Goal: Task Accomplishment & Management: Use online tool/utility

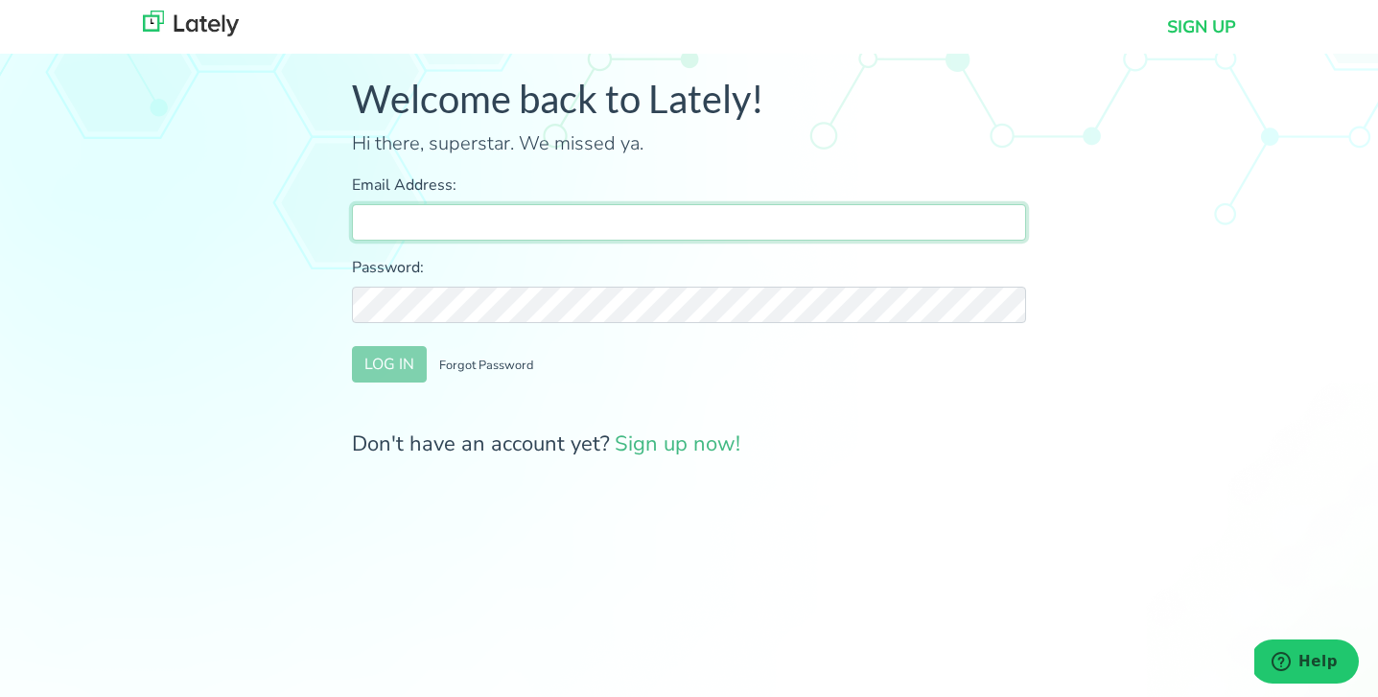
type input "[PERSON_NAME][EMAIL_ADDRESS][PERSON_NAME][DOMAIN_NAME]"
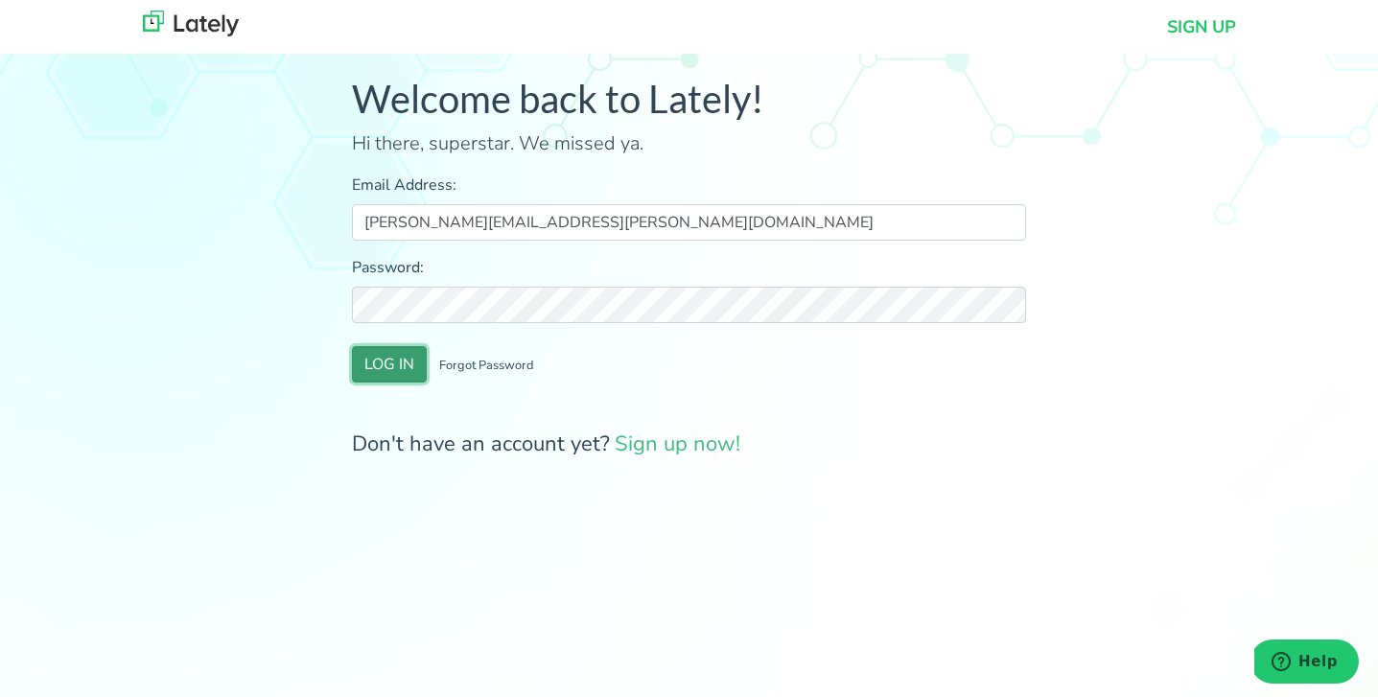
click at [389, 361] on button "LOG IN" at bounding box center [389, 364] width 75 height 36
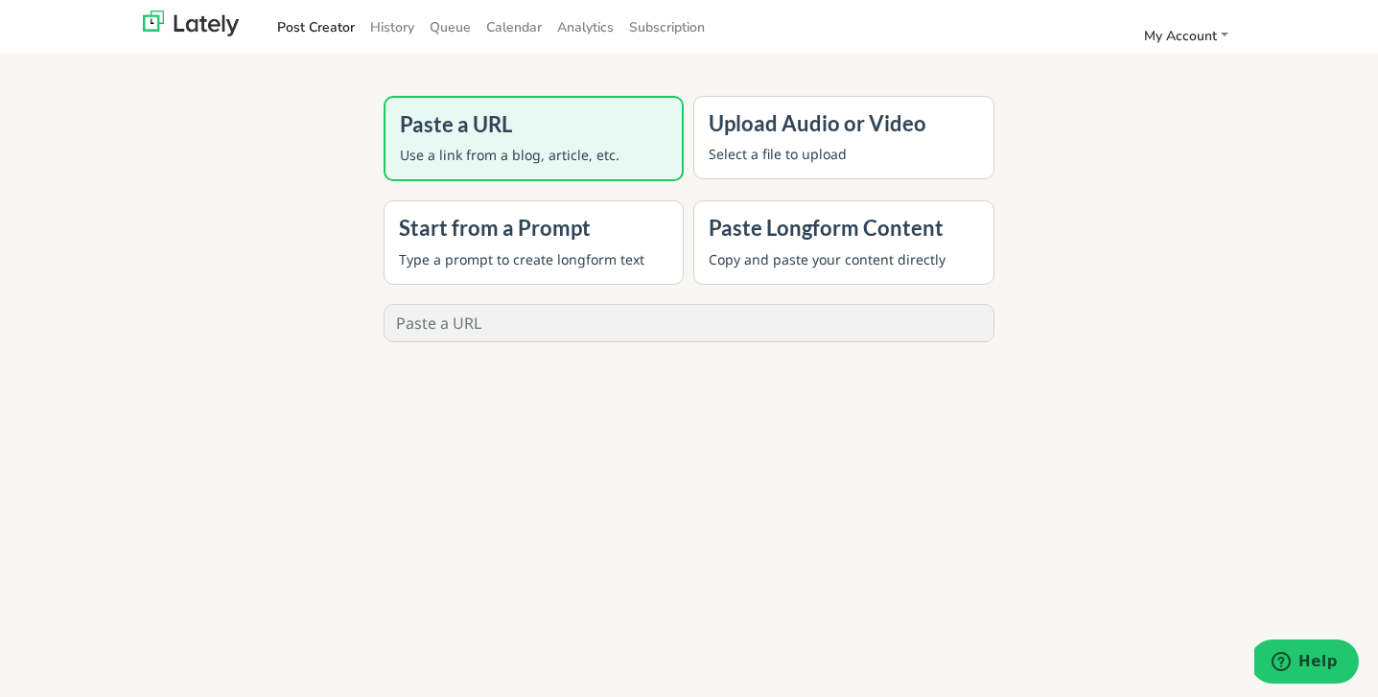
click at [500, 142] on div "Paste a URL Use a link from a blog, article, etc." at bounding box center [533, 138] width 301 height 85
click at [611, 325] on input "text" at bounding box center [689, 323] width 610 height 36
paste input "[URL][DOMAIN_NAME]"
type input "[URL][DOMAIN_NAME]"
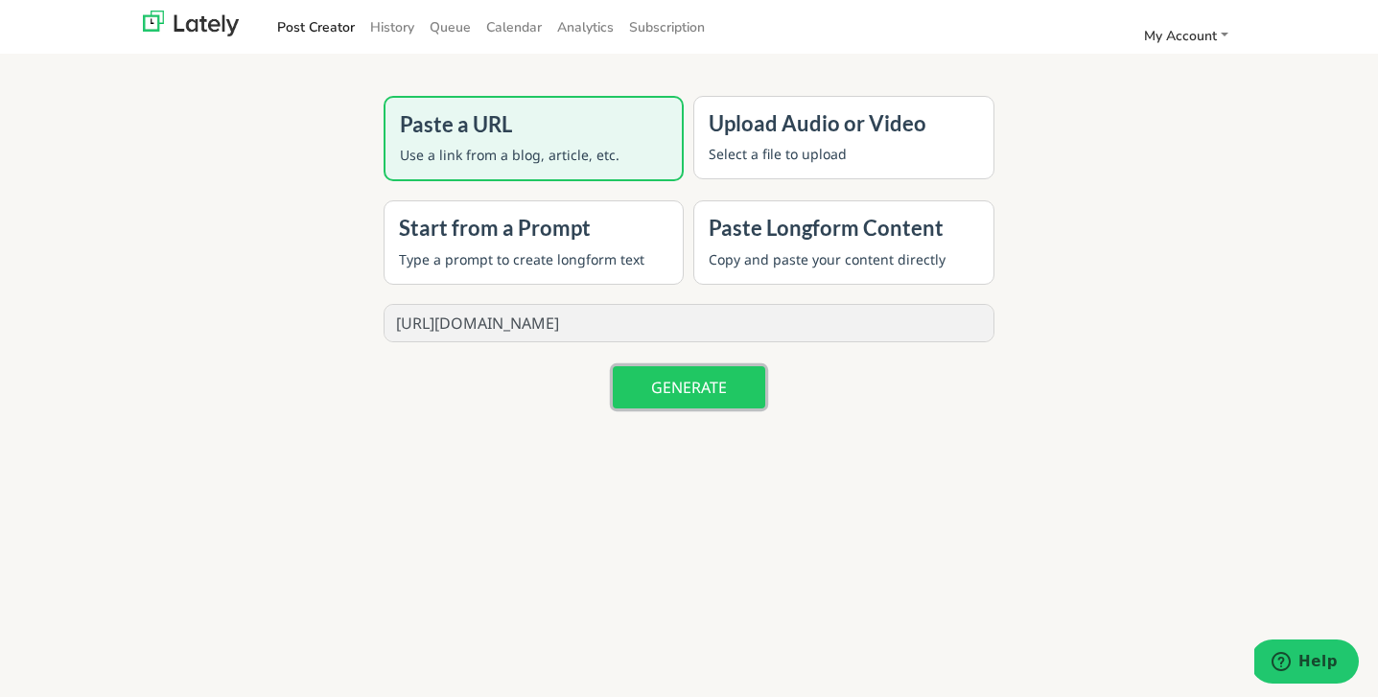
scroll to position [0, 0]
click at [698, 399] on button "GENERATE" at bounding box center [689, 387] width 152 height 42
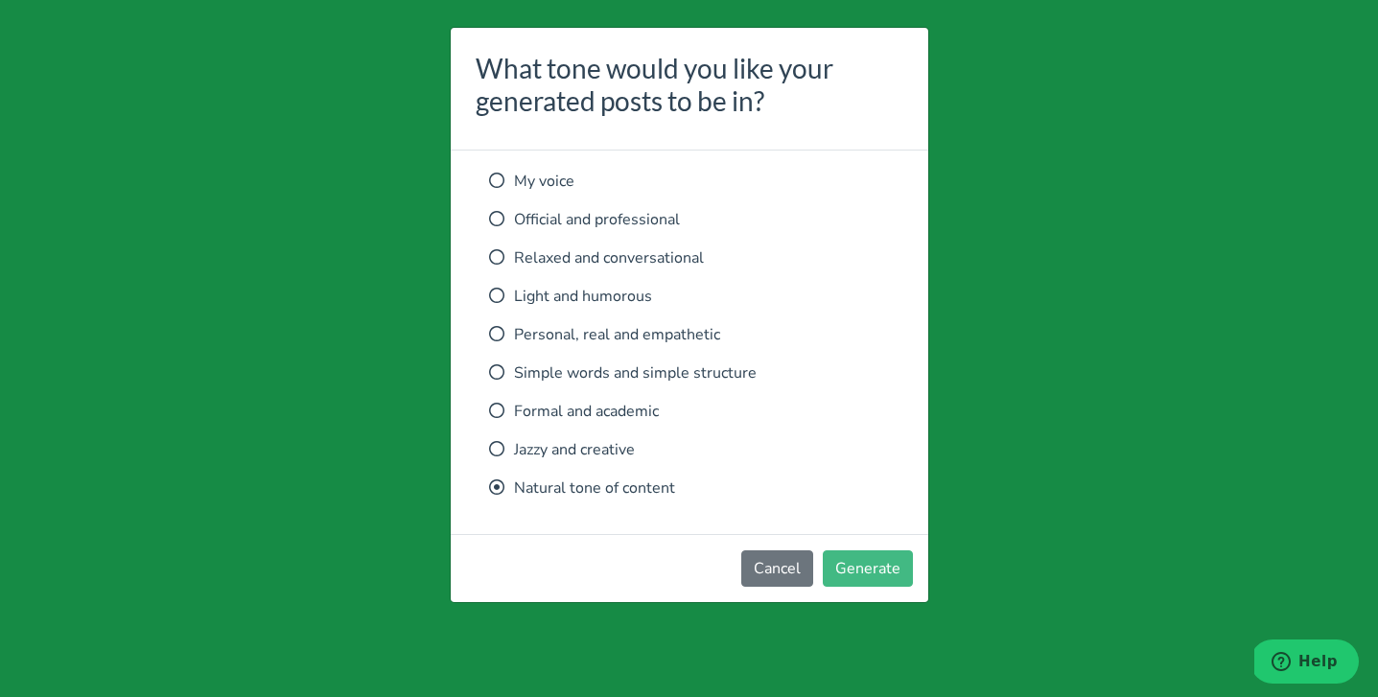
click at [495, 333] on icon at bounding box center [496, 333] width 15 height 15
click at [862, 569] on button "Generate" at bounding box center [867, 568] width 90 height 36
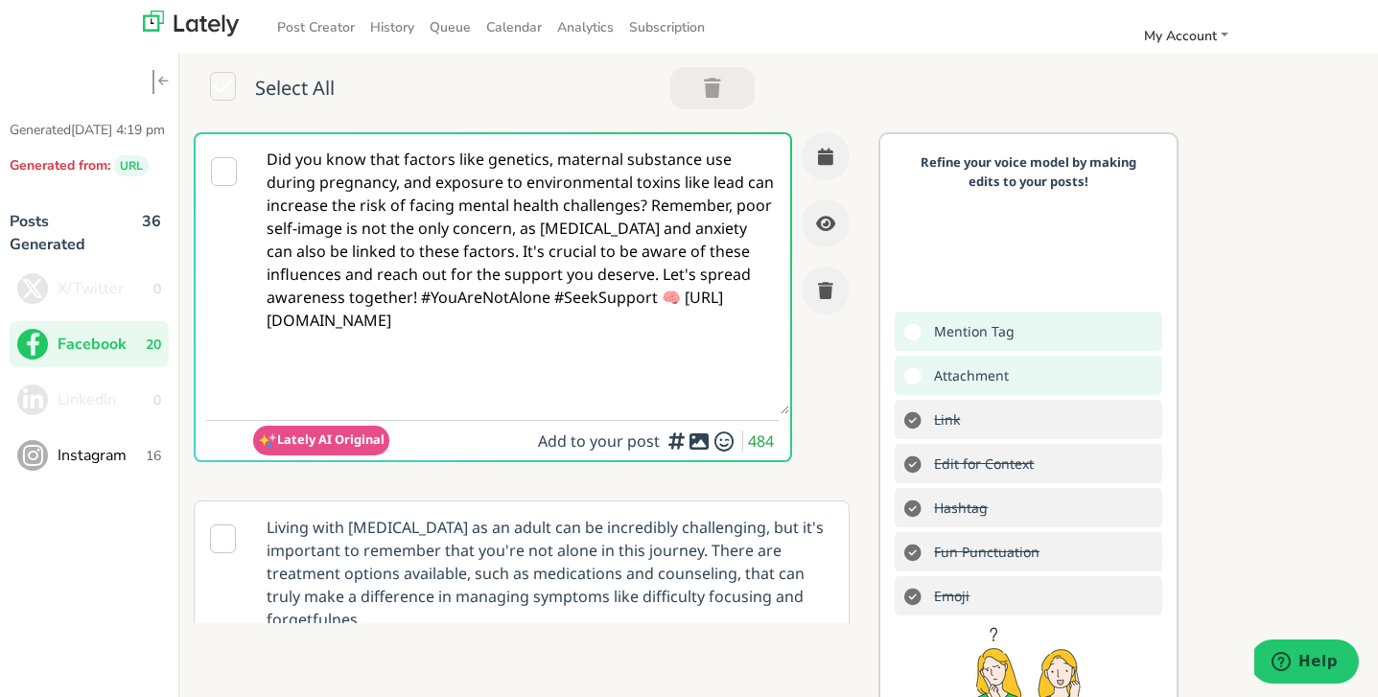
paste textarea "#MentalHealthMatters #[DEMOGRAPHIC_DATA] #MentalHealth #Therapy [URL][DOMAIN_NA…"
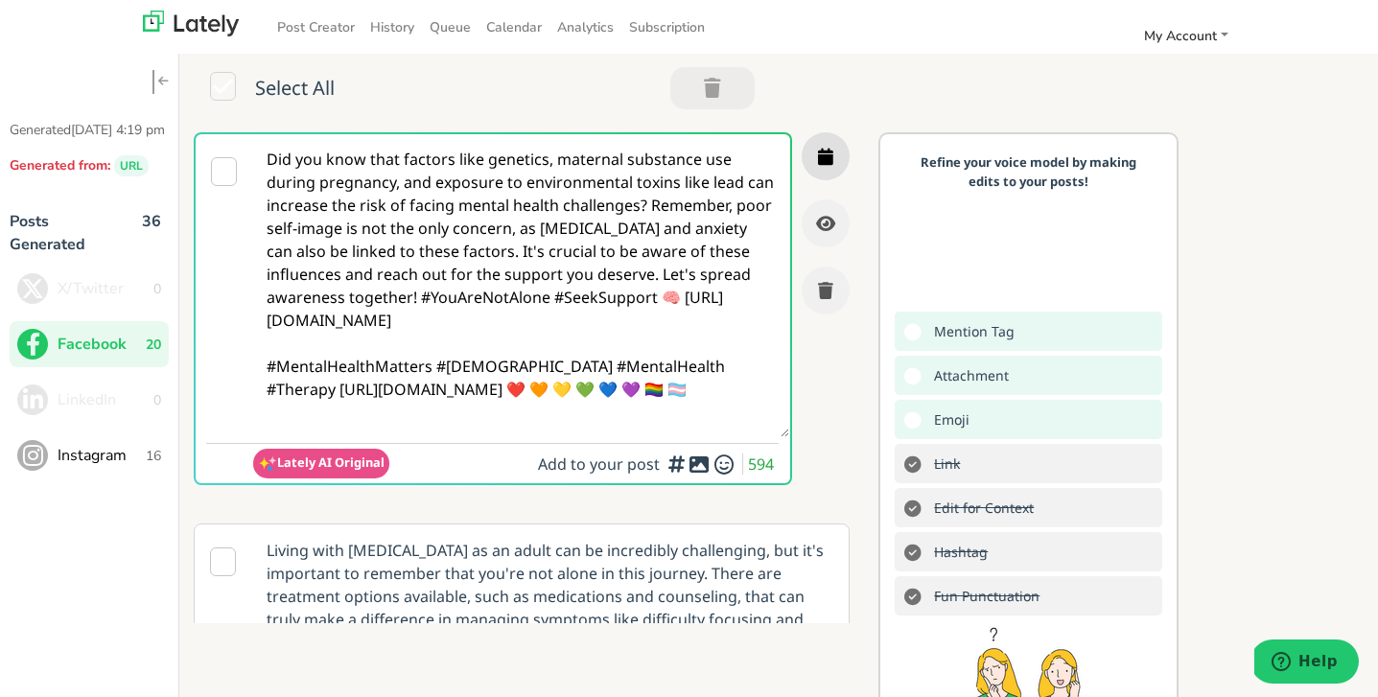
type textarea "Did you know that factors like genetics, maternal substance use during pregnanc…"
click at [824, 153] on icon "button" at bounding box center [825, 156] width 15 height 17
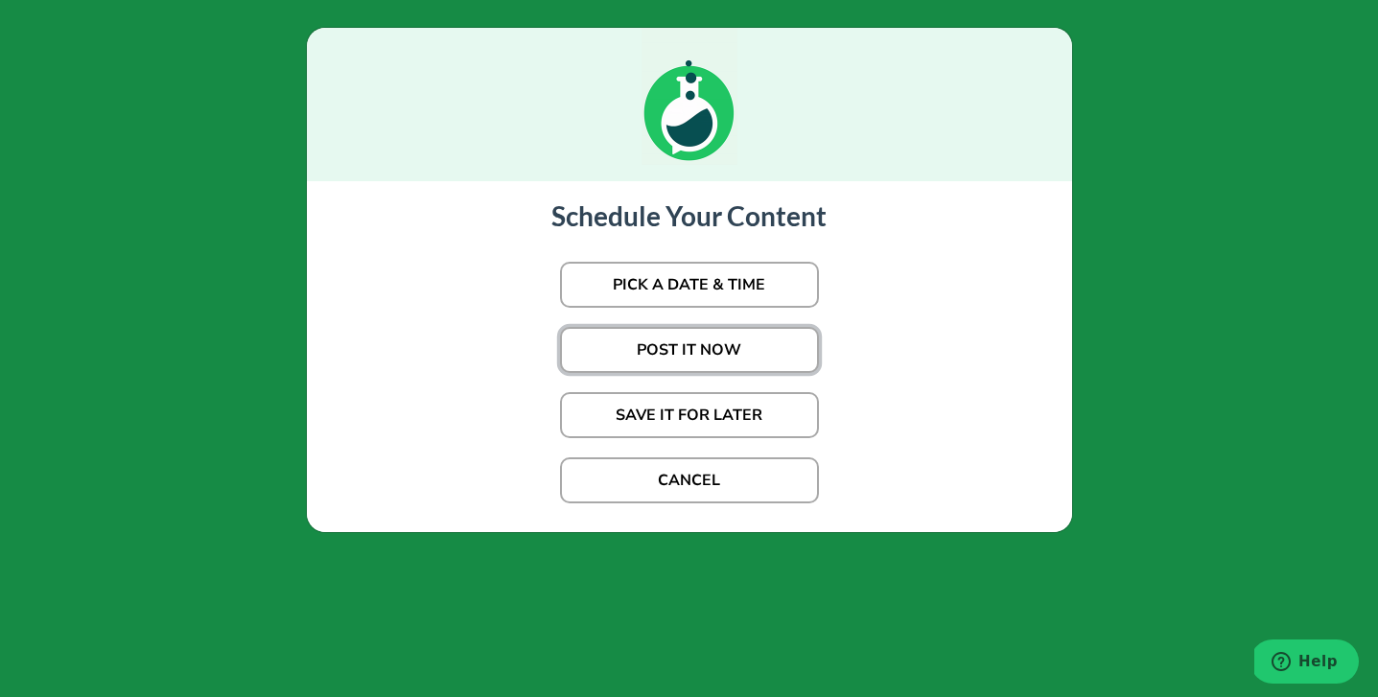
click at [696, 348] on button "POST IT NOW" at bounding box center [689, 350] width 259 height 46
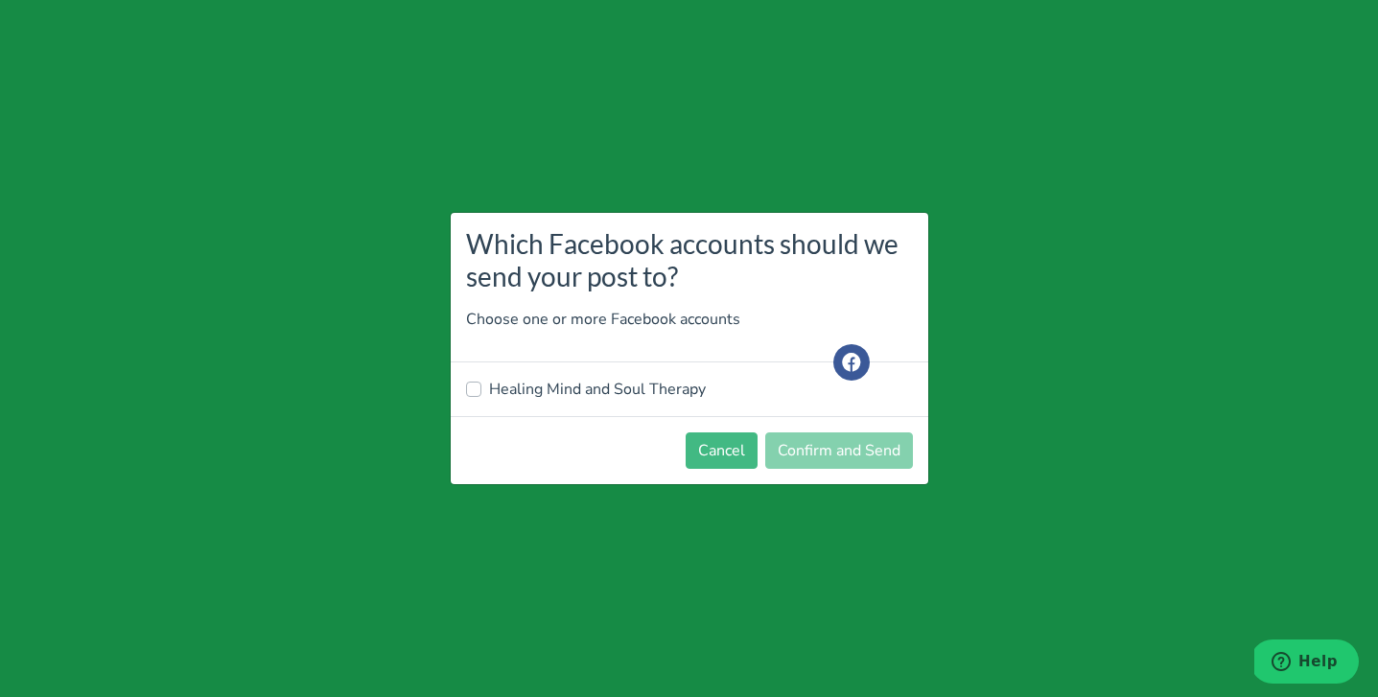
click at [489, 384] on label "Healing Mind and Soul Therapy" at bounding box center [597, 389] width 217 height 23
click at [471, 384] on input "Healing Mind and Soul Therapy" at bounding box center [473, 387] width 15 height 19
checkbox input "true"
click at [838, 445] on button "Confirm and Send" at bounding box center [839, 450] width 148 height 36
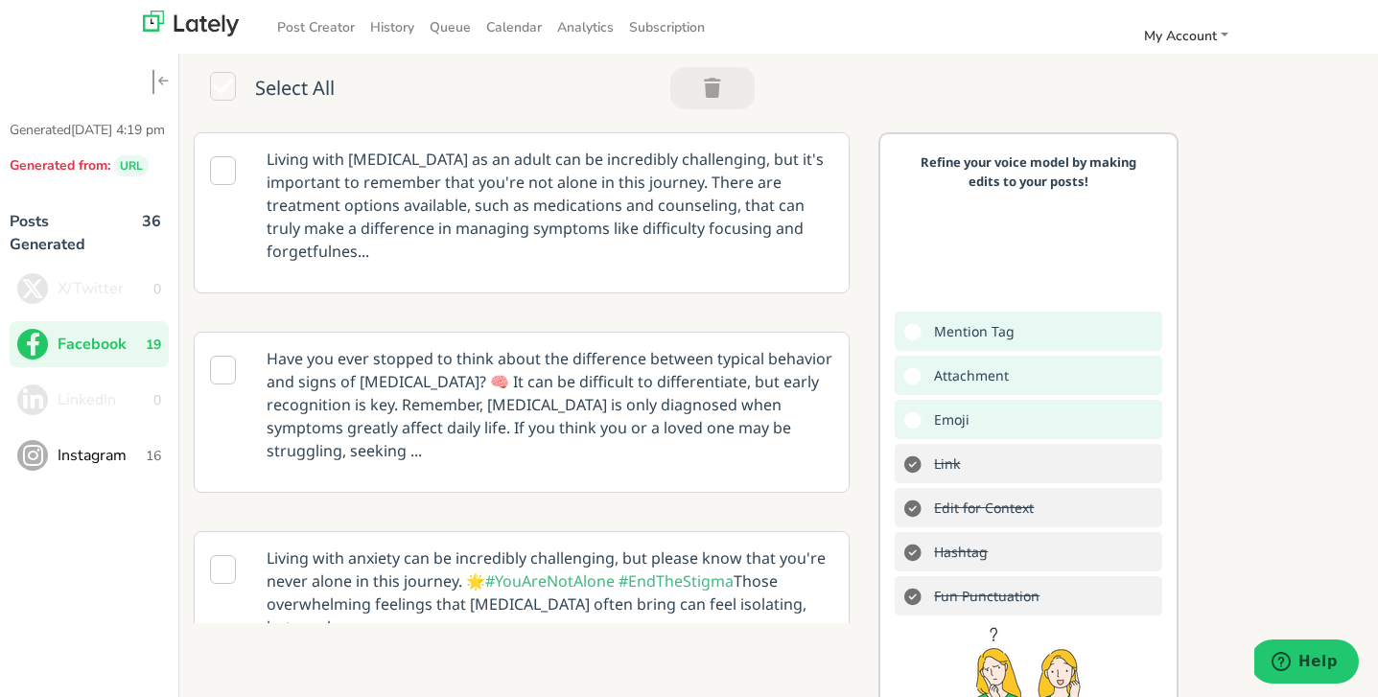
click at [218, 356] on icon at bounding box center [223, 370] width 26 height 29
click at [737, 410] on p "Have you ever stopped to think about the difference between typical behavior an…" at bounding box center [549, 405] width 595 height 144
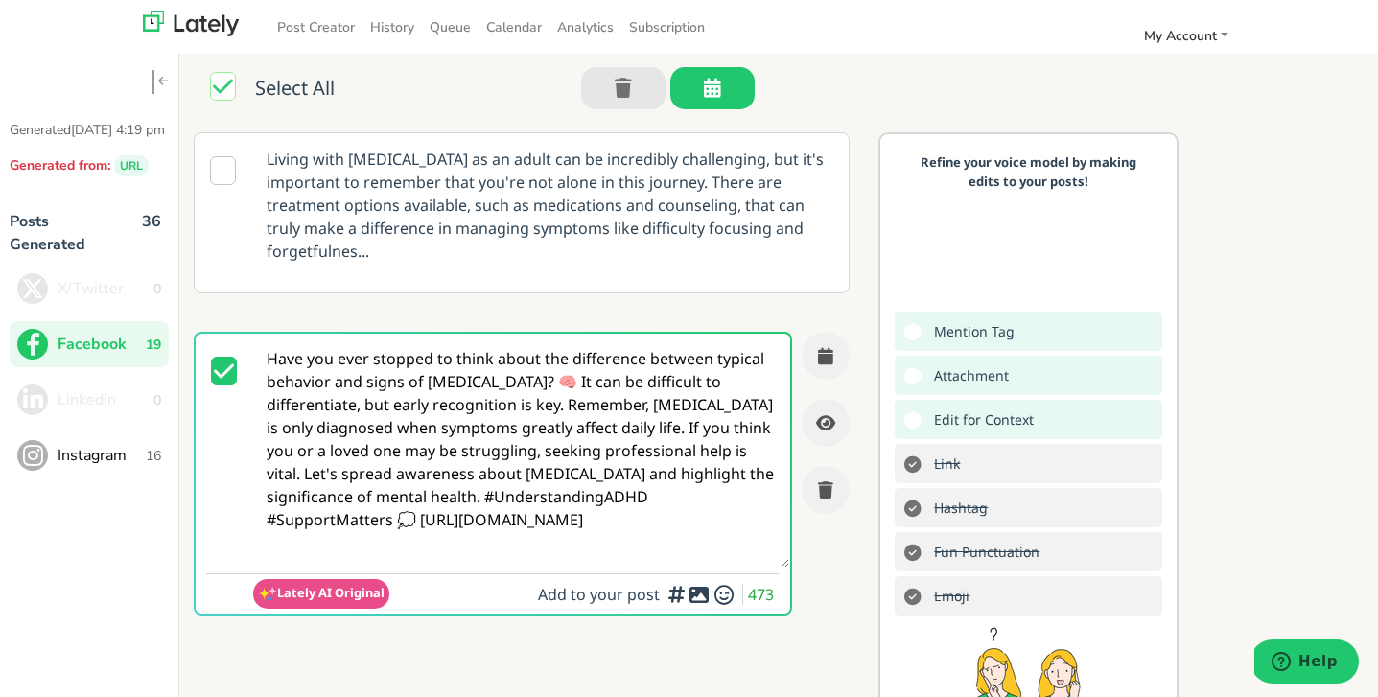
click at [568, 518] on textarea "Have you ever stopped to think about the difference between typical behavior an…" at bounding box center [521, 451] width 536 height 234
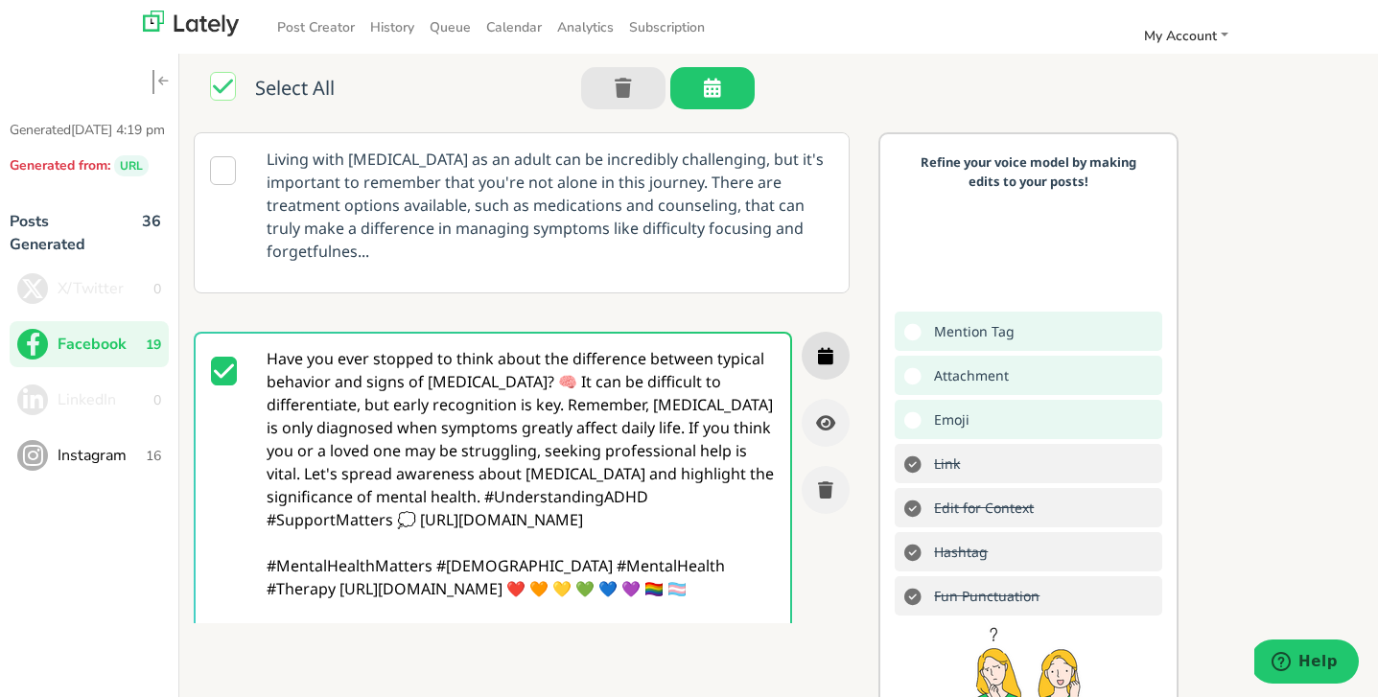
type textarea "Have you ever stopped to think about the difference between typical behavior an…"
click at [828, 347] on icon "button" at bounding box center [825, 355] width 15 height 17
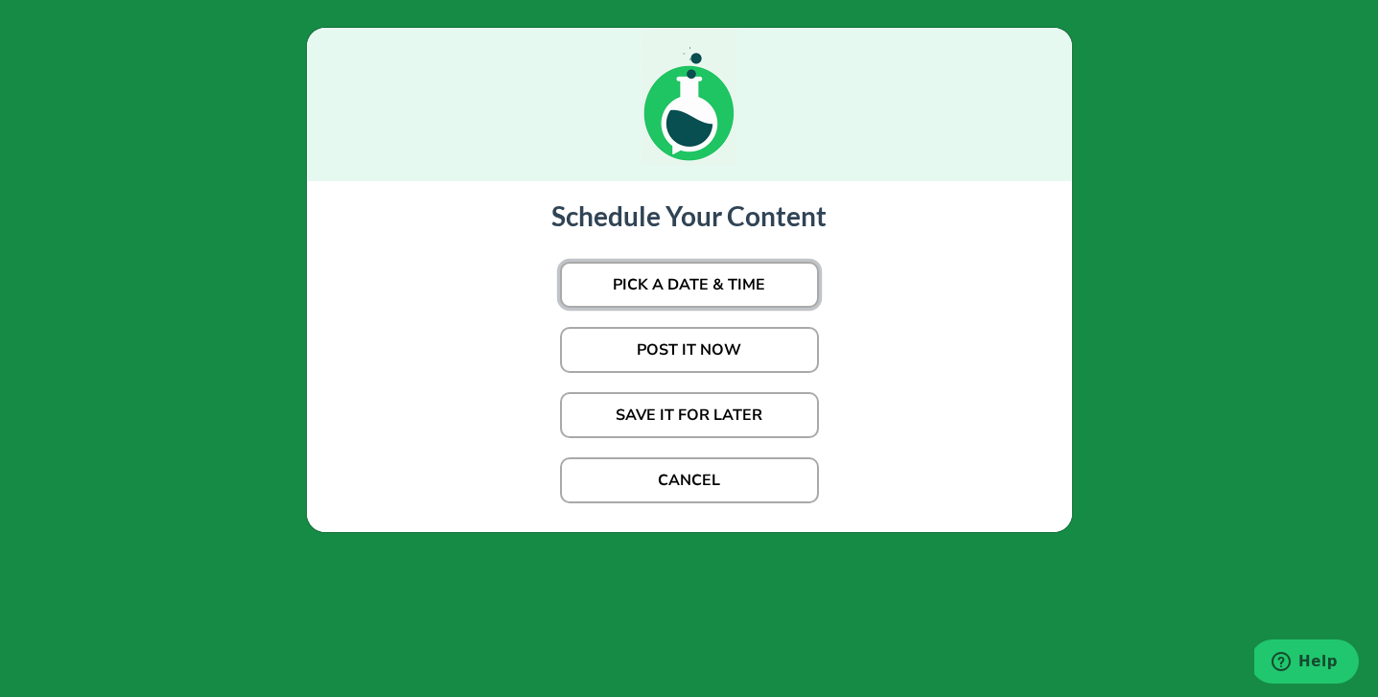
click at [716, 288] on button "PICK A DATE & TIME" at bounding box center [689, 285] width 259 height 46
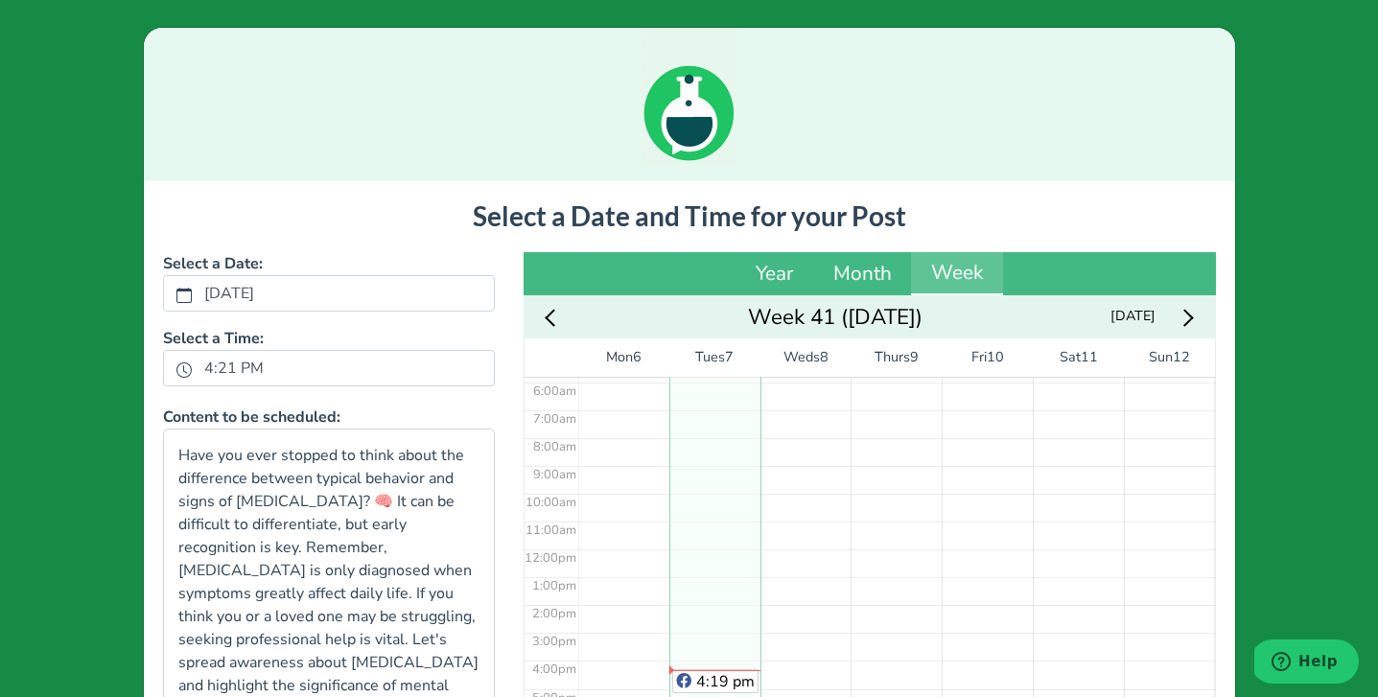
scroll to position [161, 0]
click at [804, 428] on div "No Event" at bounding box center [805, 550] width 91 height 668
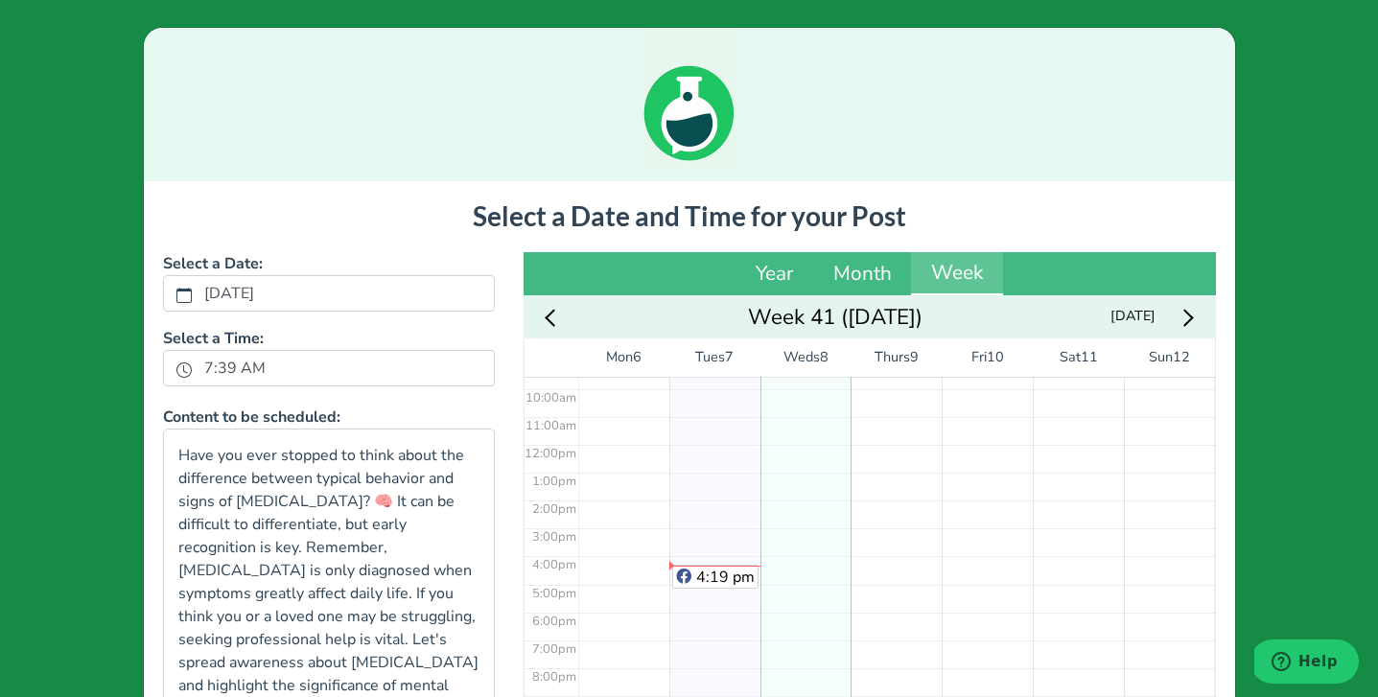
scroll to position [297, 0]
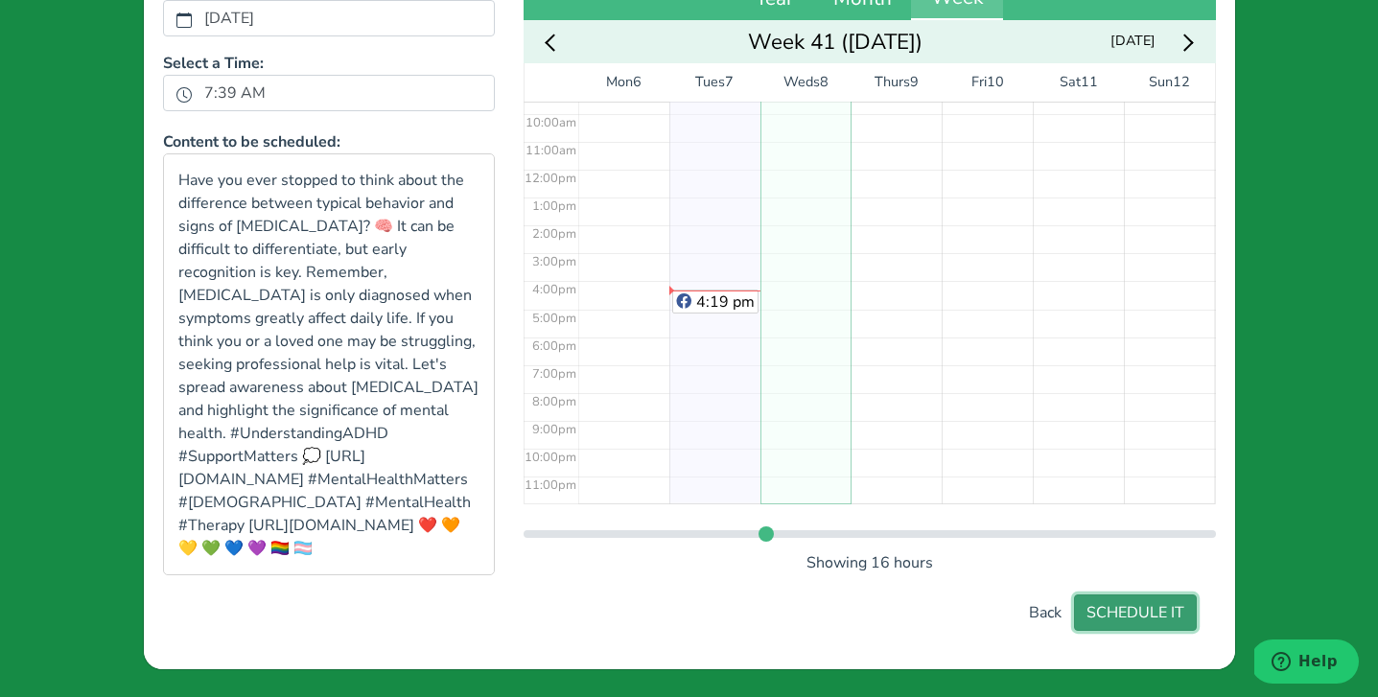
click at [1143, 620] on button "SCHEDULE IT" at bounding box center [1135, 612] width 123 height 36
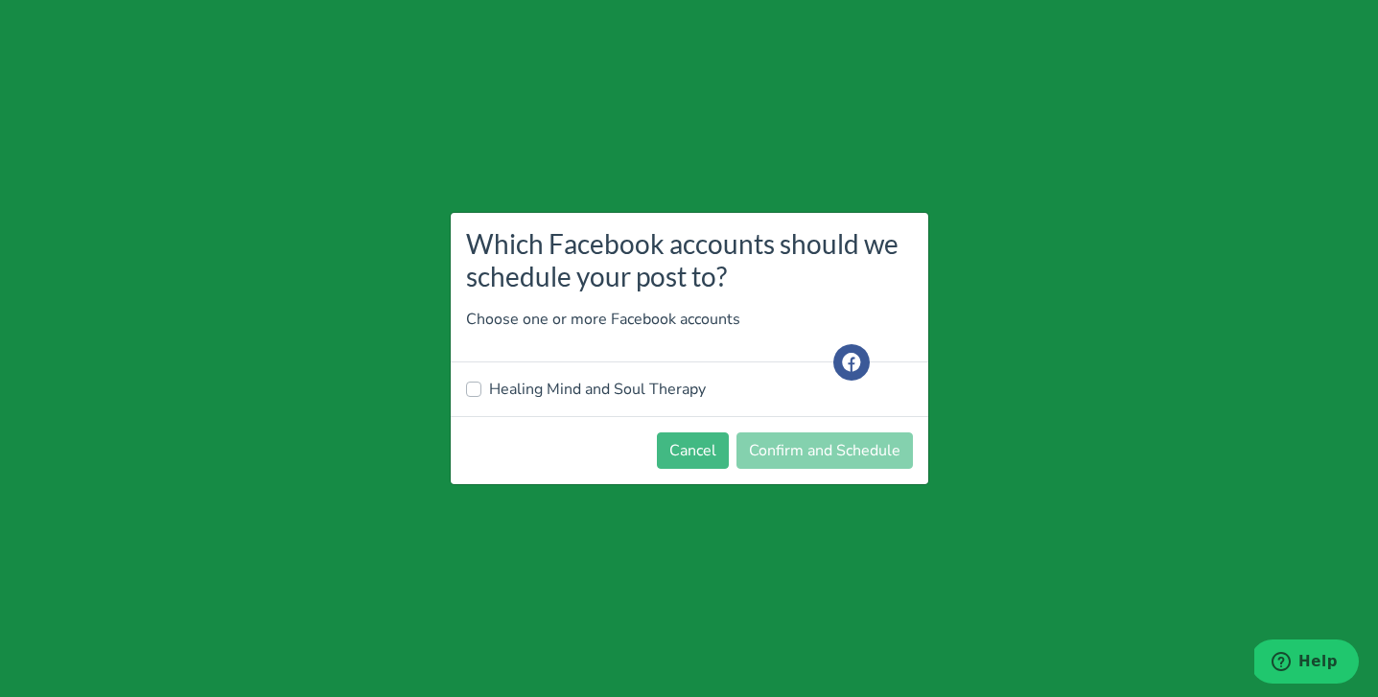
click at [508, 386] on label "Healing Mind and Soul Therapy" at bounding box center [597, 389] width 217 height 23
click at [481, 386] on input "Healing Mind and Soul Therapy" at bounding box center [473, 387] width 15 height 19
checkbox input "true"
click at [794, 448] on button "Confirm and Schedule" at bounding box center [824, 450] width 176 height 36
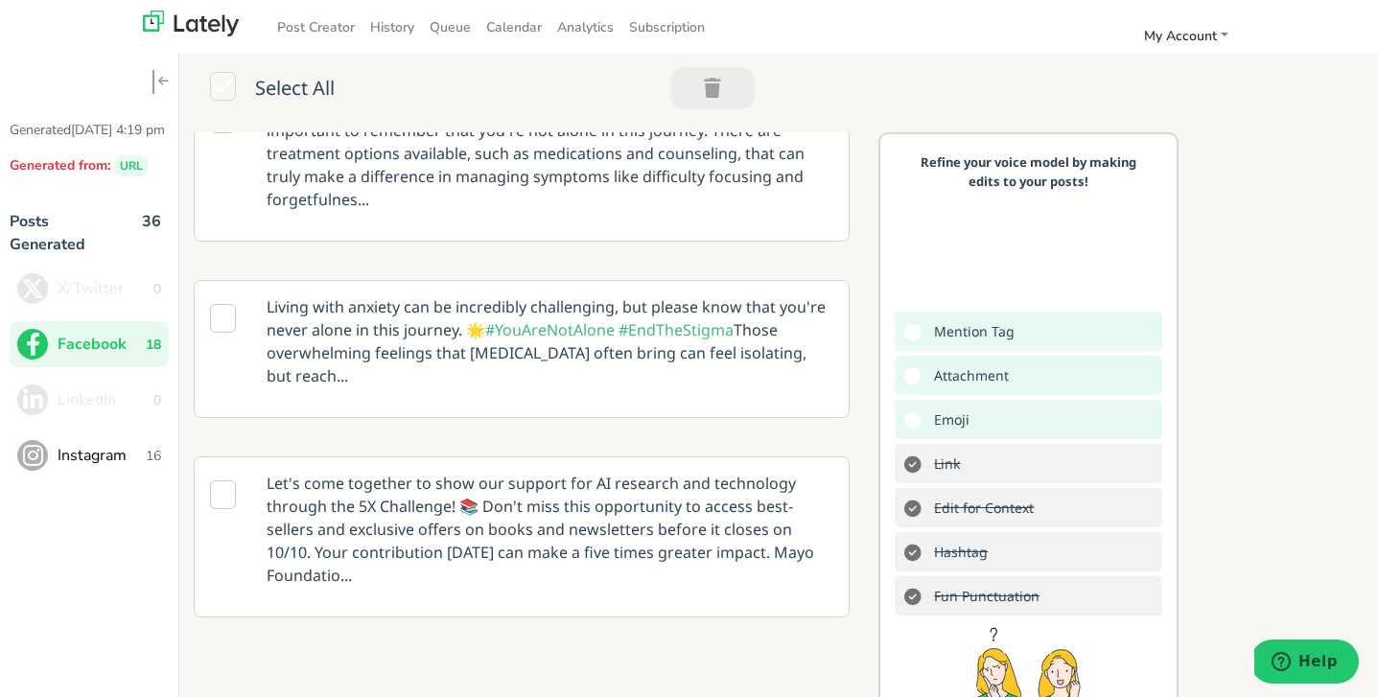
scroll to position [69, 0]
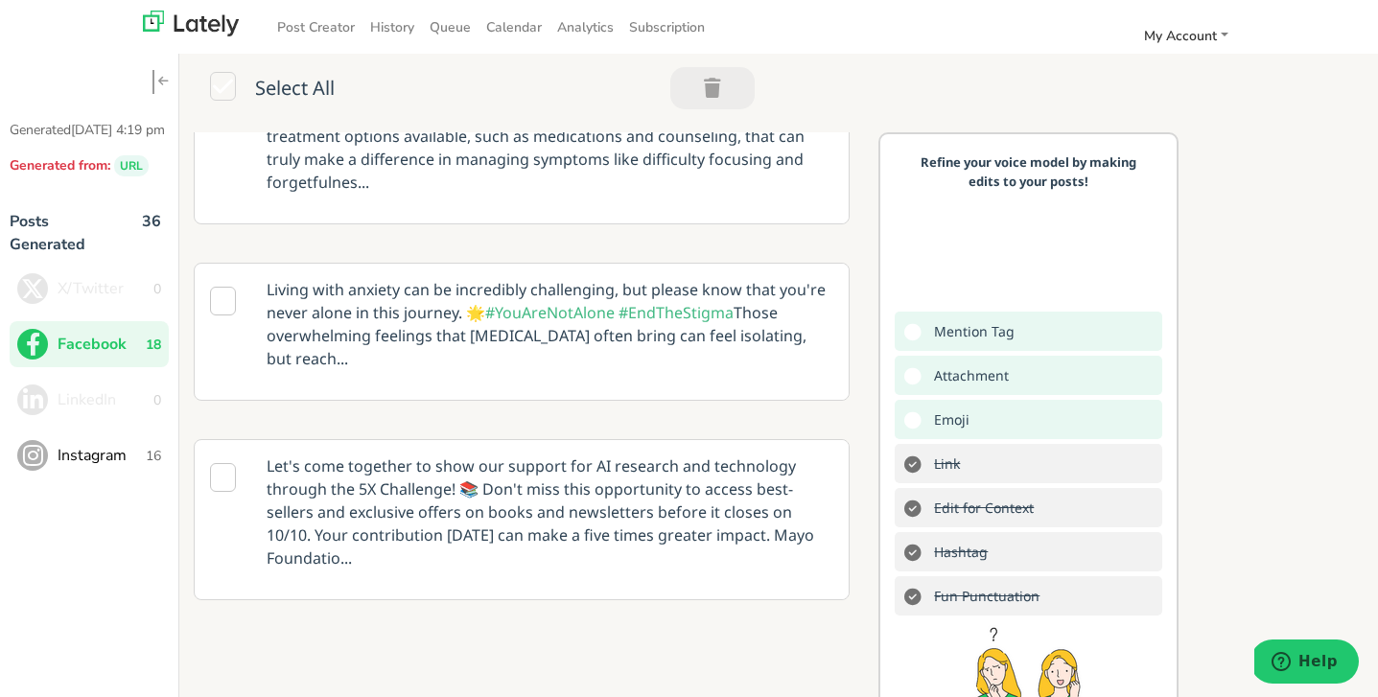
click at [222, 287] on icon at bounding box center [223, 301] width 26 height 29
click at [380, 337] on p "Living with anxiety can be incredibly challenging, but please know that you're …" at bounding box center [549, 324] width 595 height 121
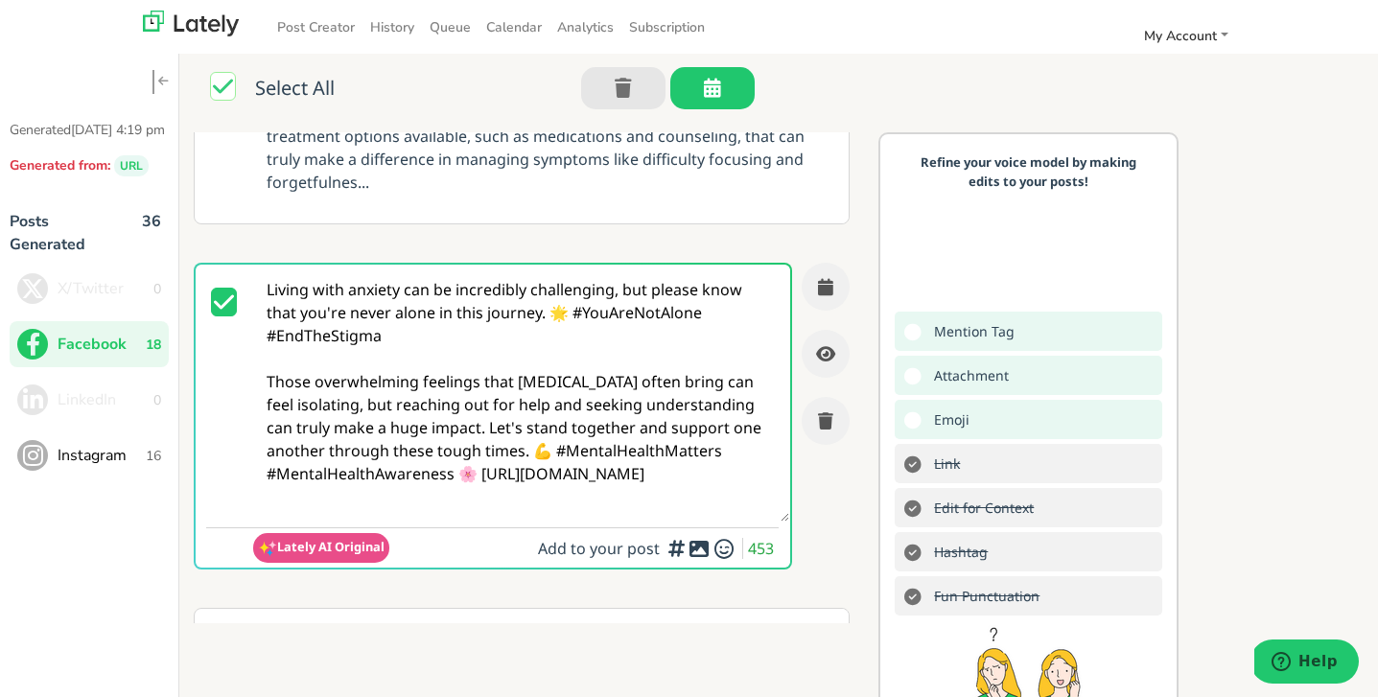
scroll to position [0, 0]
click at [681, 476] on textarea "Living with anxiety can be incredibly challenging, but please know that you're …" at bounding box center [521, 393] width 536 height 257
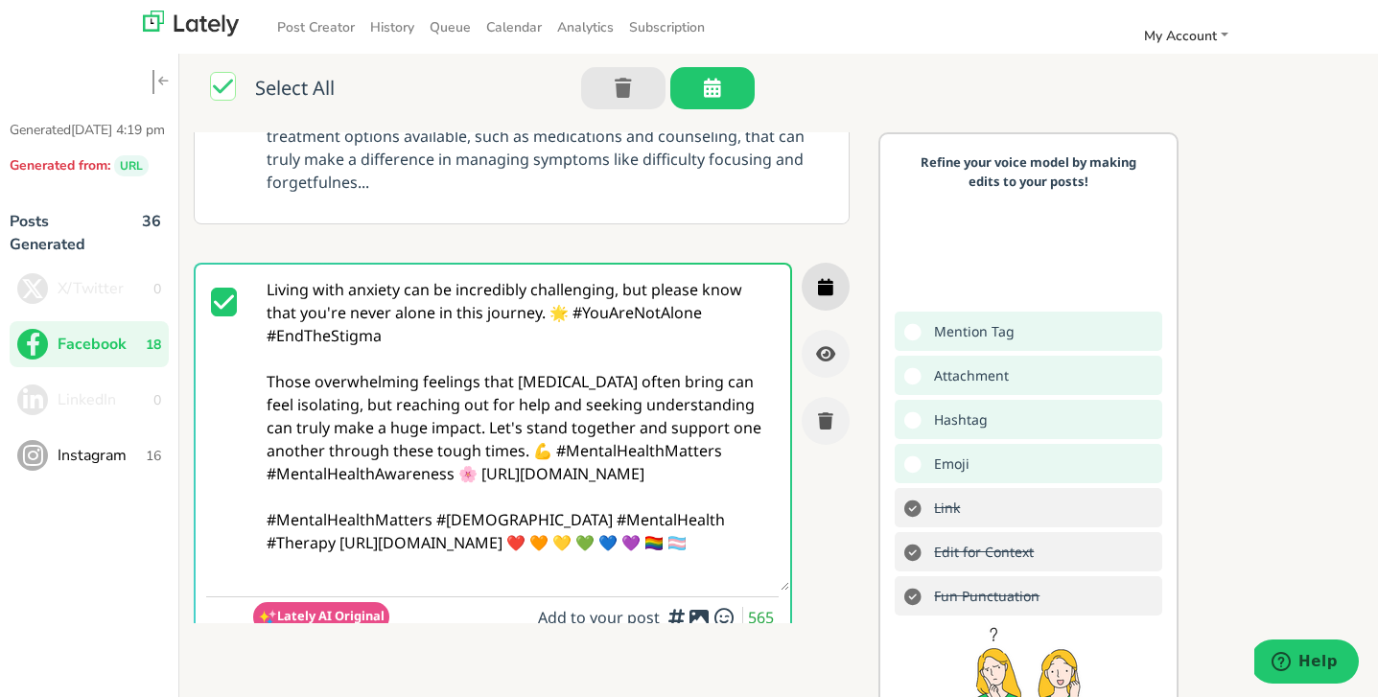
type textarea "Living with anxiety can be incredibly challenging, but please know that you're …"
click at [827, 278] on icon "button" at bounding box center [825, 286] width 15 height 17
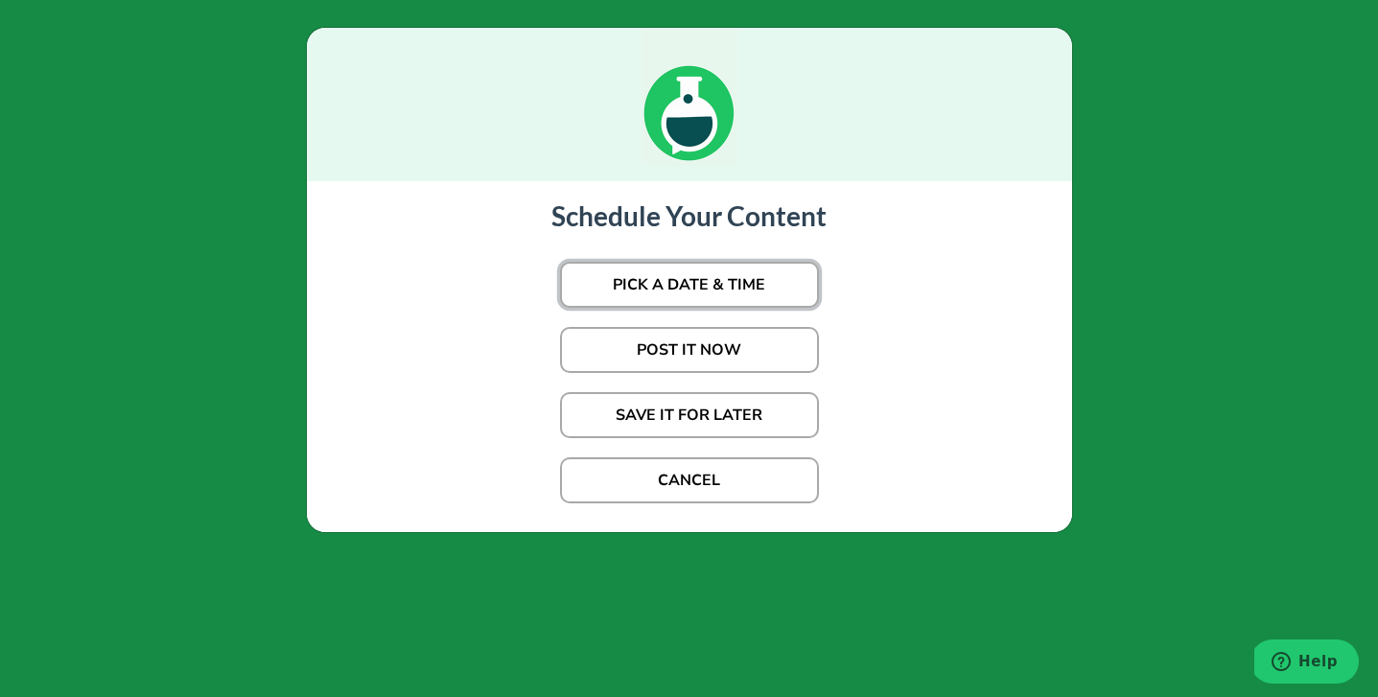
click at [741, 276] on button "PICK A DATE & TIME" at bounding box center [689, 285] width 259 height 46
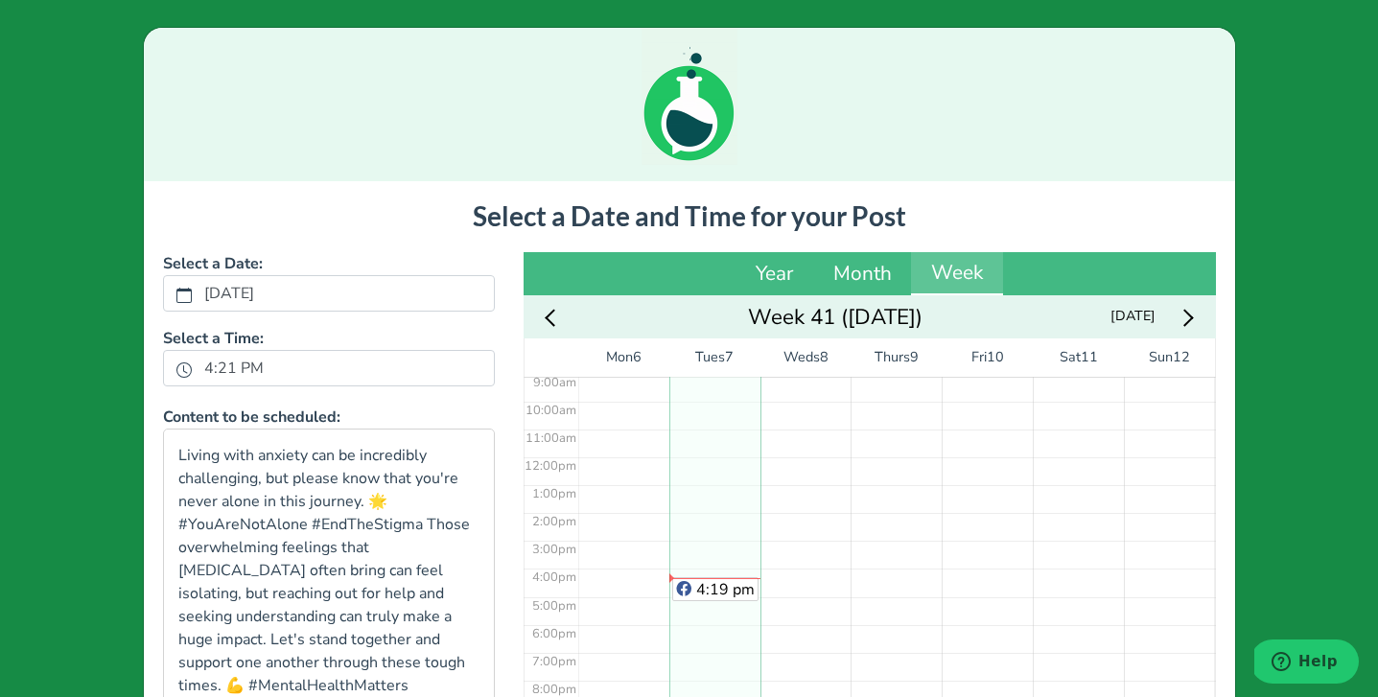
scroll to position [266, 0]
click at [917, 484] on div "No Event" at bounding box center [895, 444] width 91 height 668
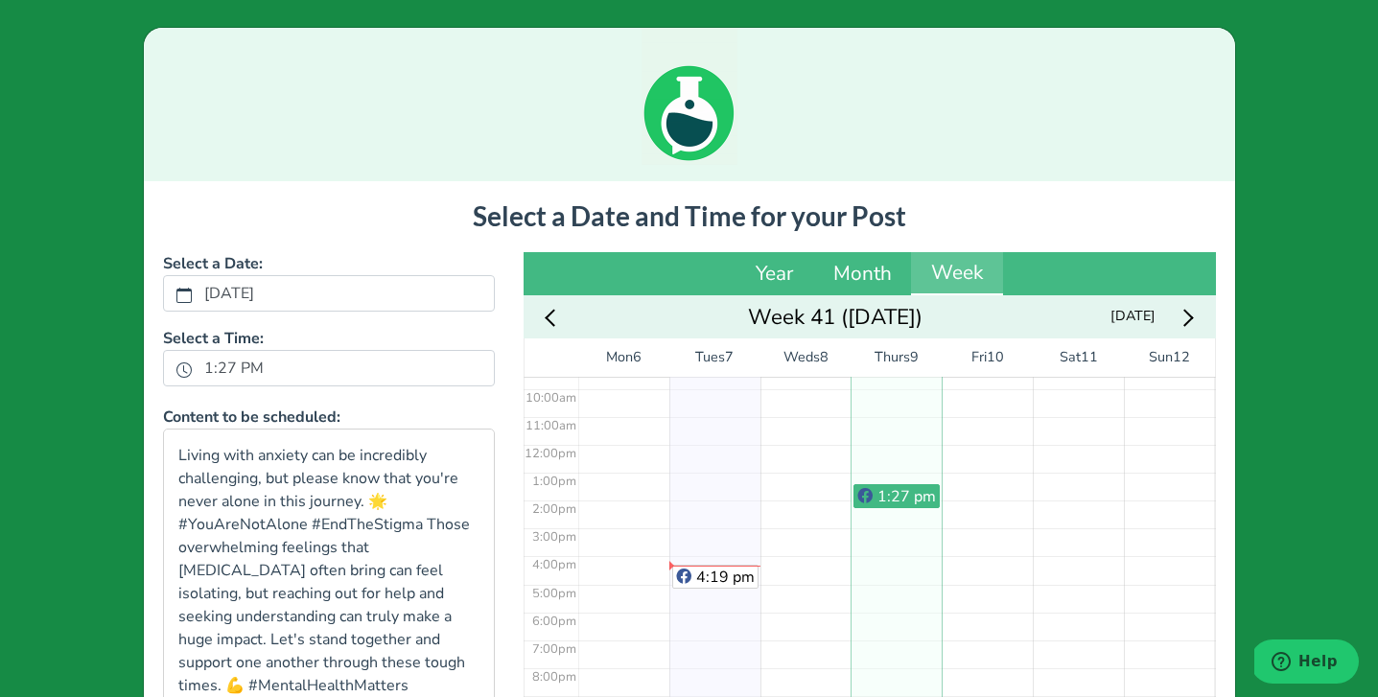
scroll to position [320, 0]
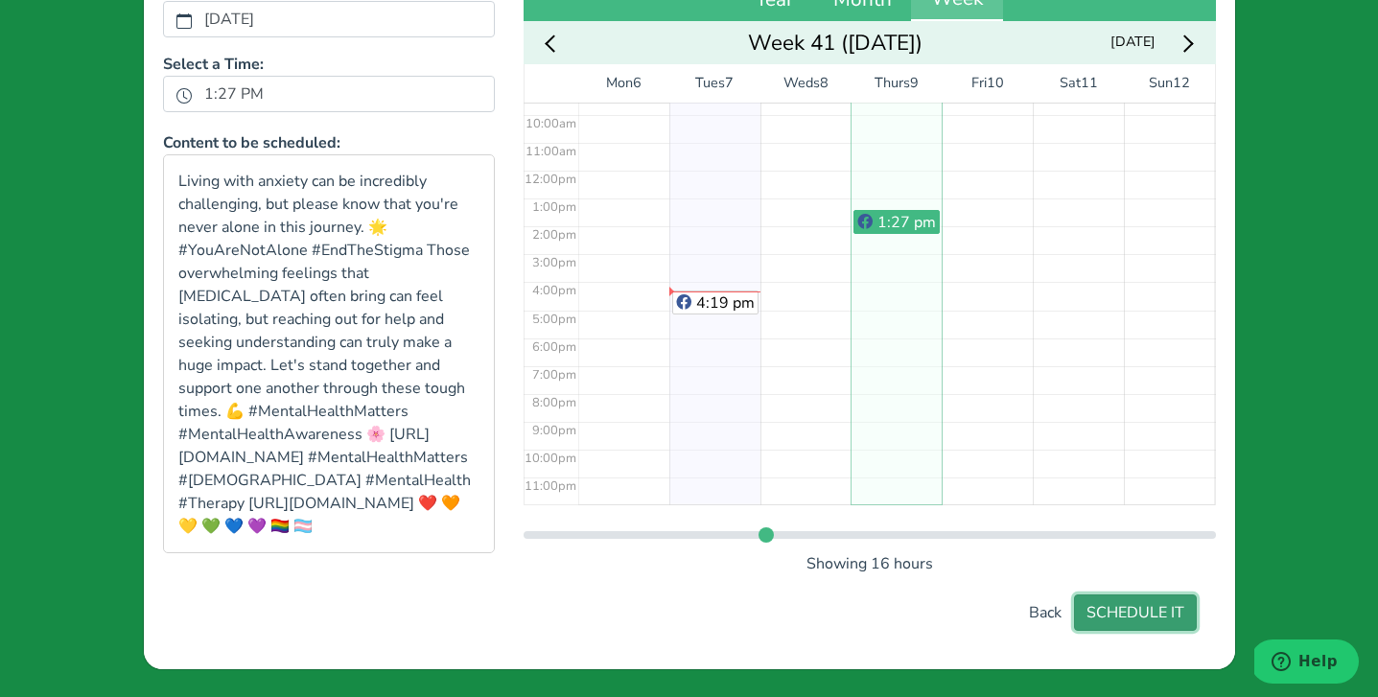
click at [1164, 611] on button "SCHEDULE IT" at bounding box center [1135, 612] width 123 height 36
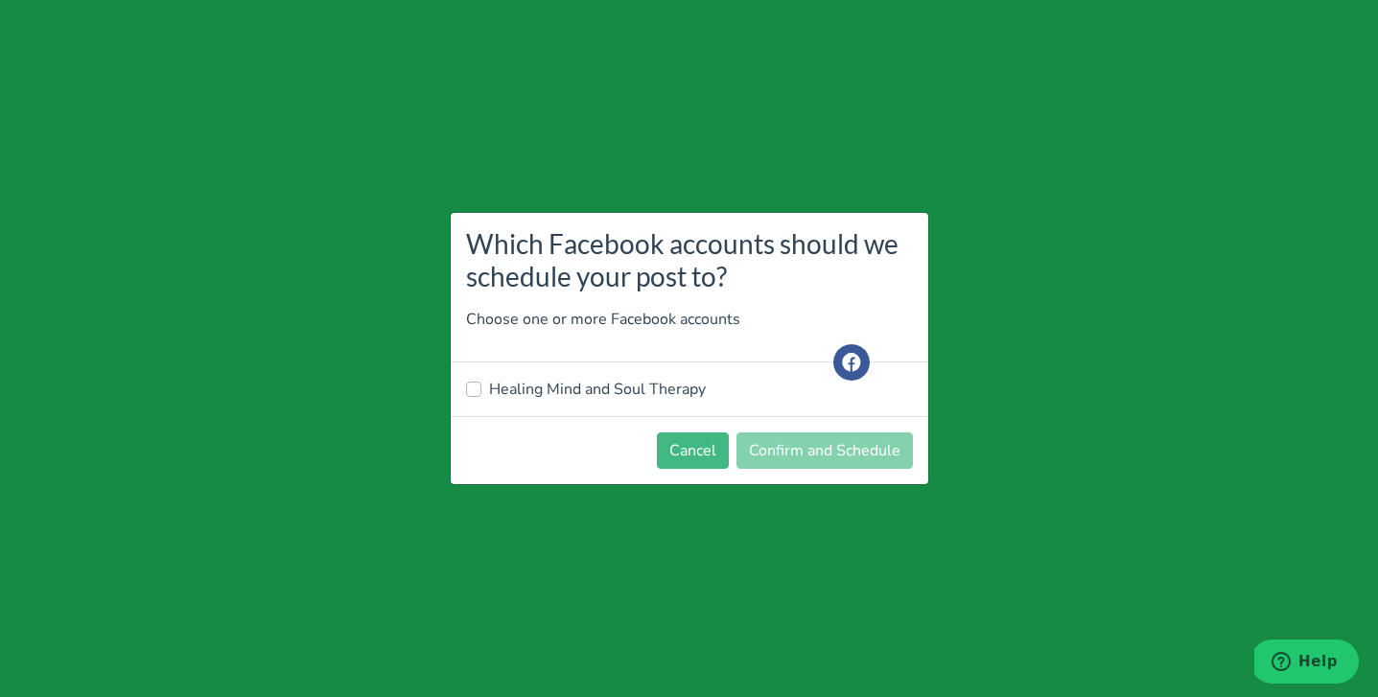
click at [583, 391] on label "Healing Mind and Soul Therapy" at bounding box center [597, 389] width 217 height 23
click at [481, 391] on input "Healing Mind and Soul Therapy" at bounding box center [473, 387] width 15 height 19
checkbox input "true"
click at [808, 451] on button "Confirm and Schedule" at bounding box center [824, 450] width 176 height 36
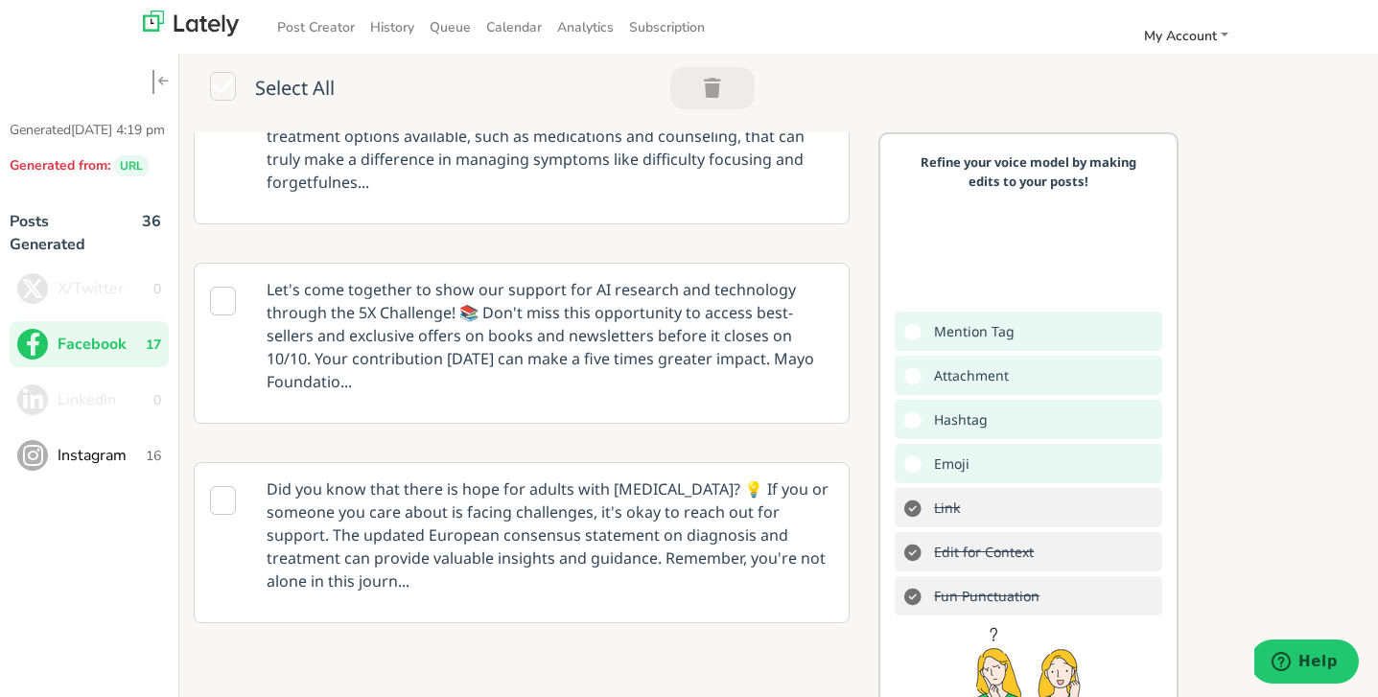
click at [225, 486] on icon at bounding box center [223, 500] width 26 height 29
click at [633, 545] on p "Did you know that there is hope for adults with [MEDICAL_DATA]? 💡 If you or som…" at bounding box center [549, 535] width 595 height 144
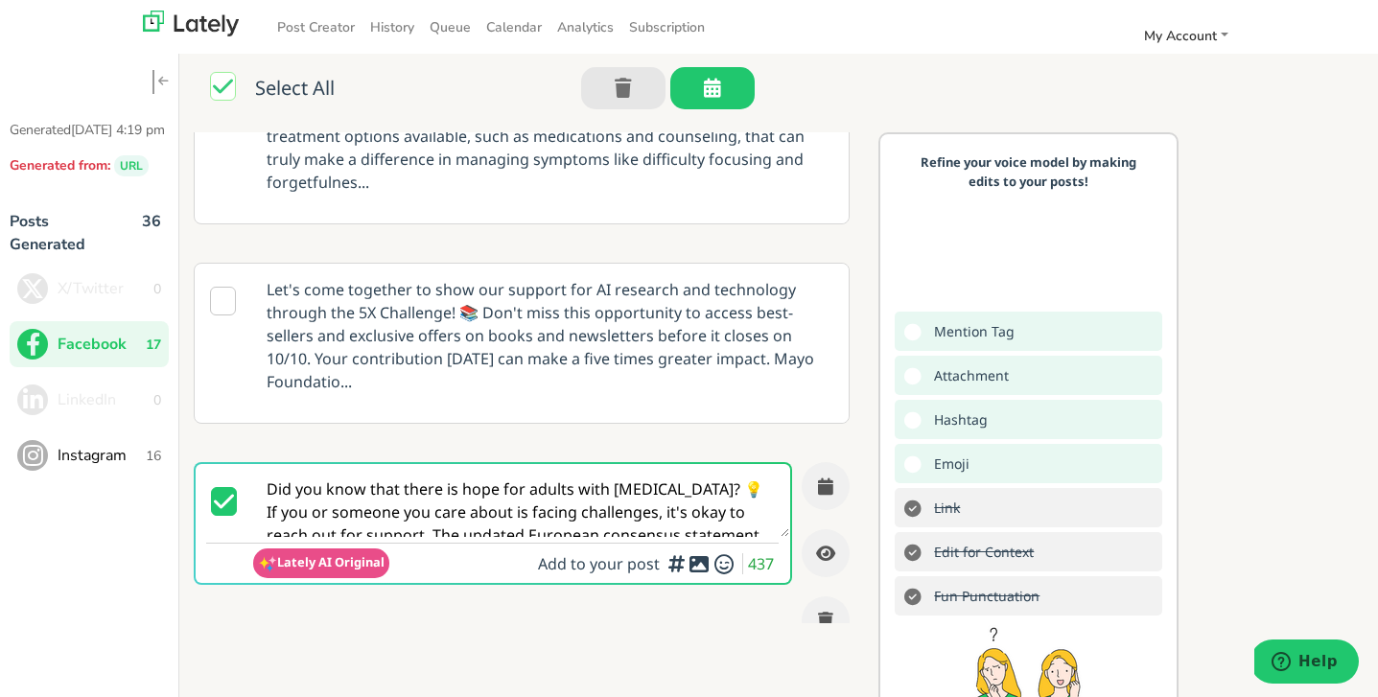
scroll to position [0, 0]
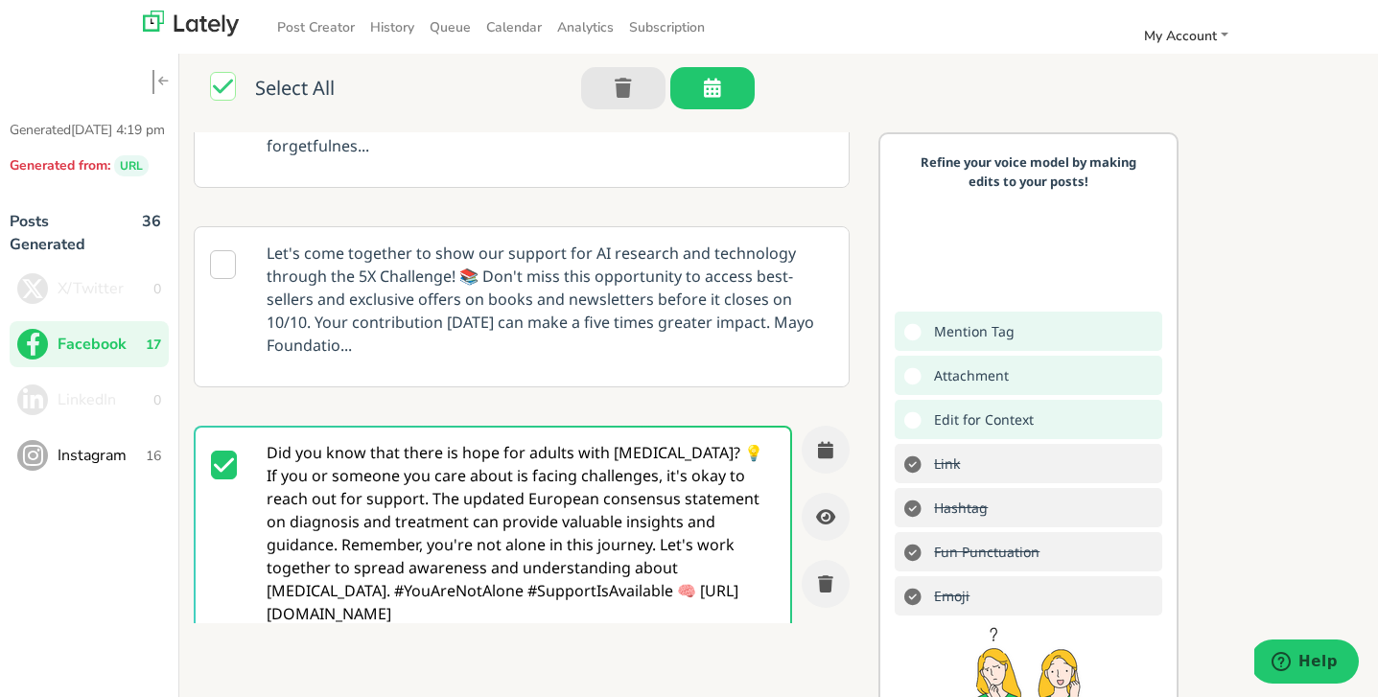
paste textarea "#MentalHealthMatters #[DEMOGRAPHIC_DATA] #MentalHealth #Therapy [URL][DOMAIN_NA…"
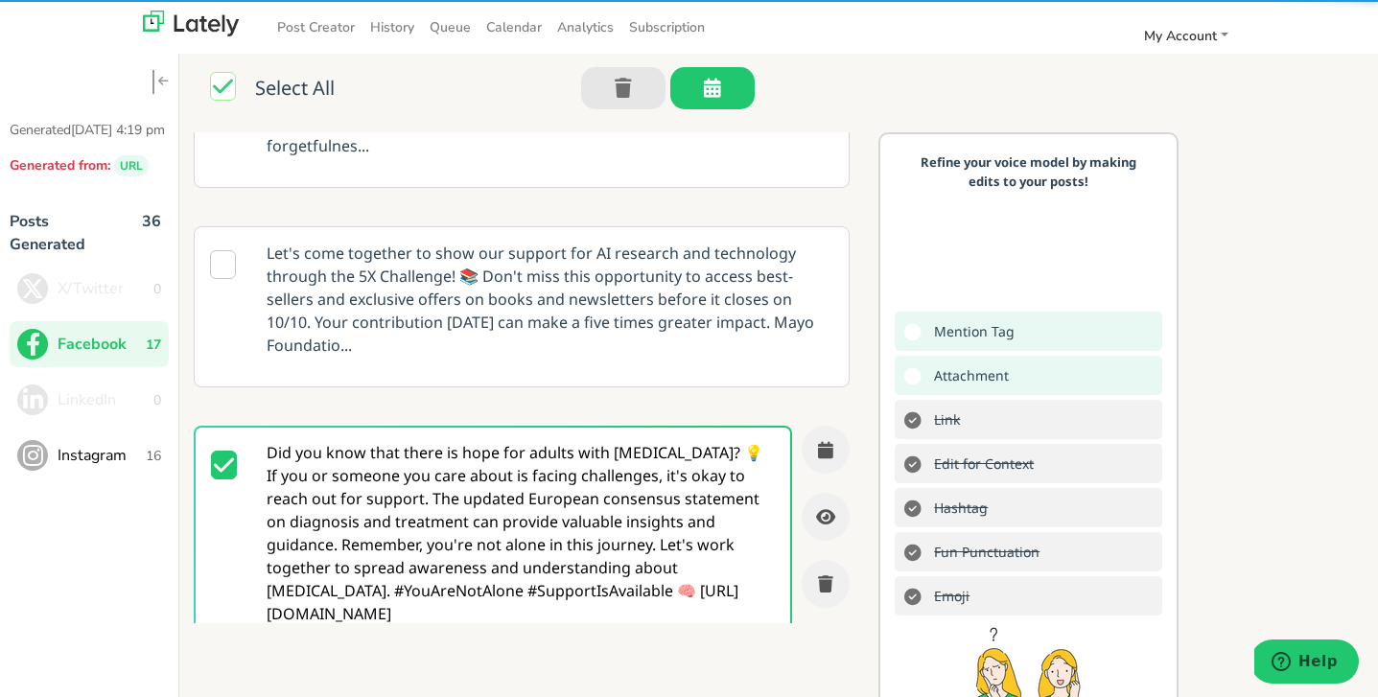
scroll to position [128, 0]
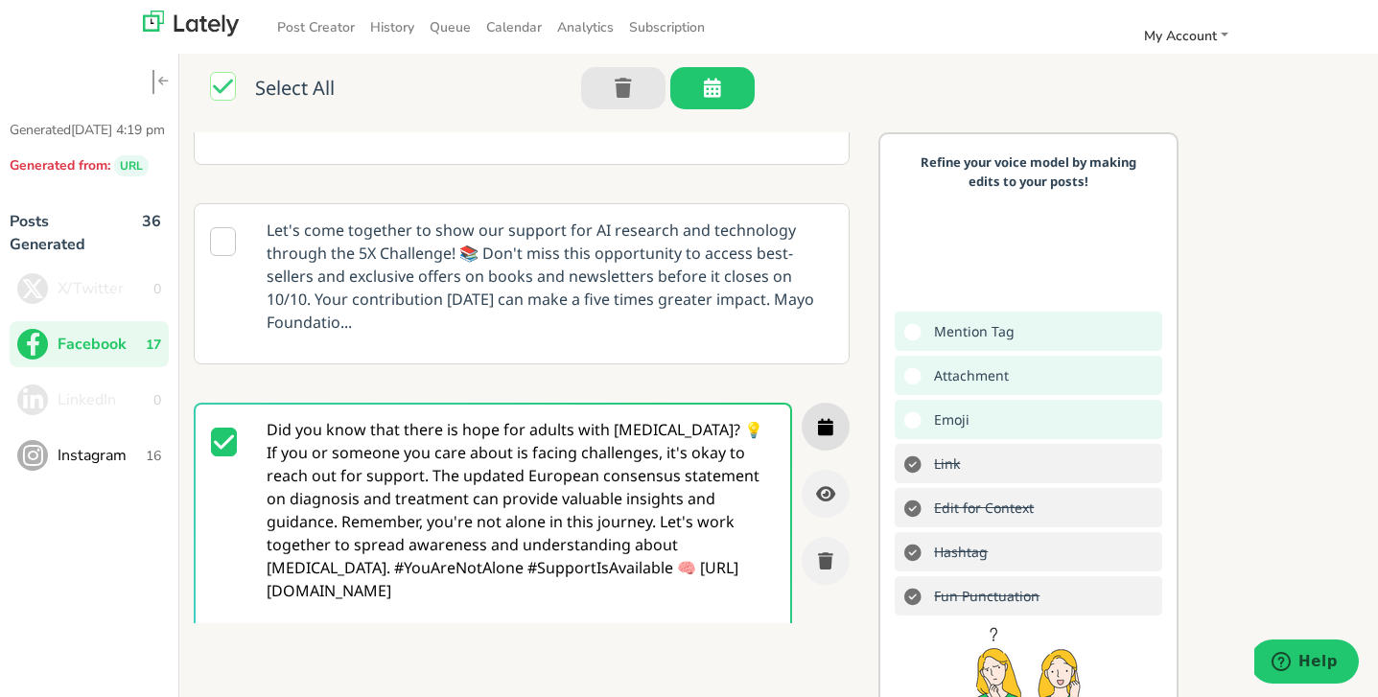
type textarea "Did you know that there is hope for adults with [MEDICAL_DATA]? 💡 If you or som…"
click at [823, 418] on icon "button" at bounding box center [825, 426] width 15 height 17
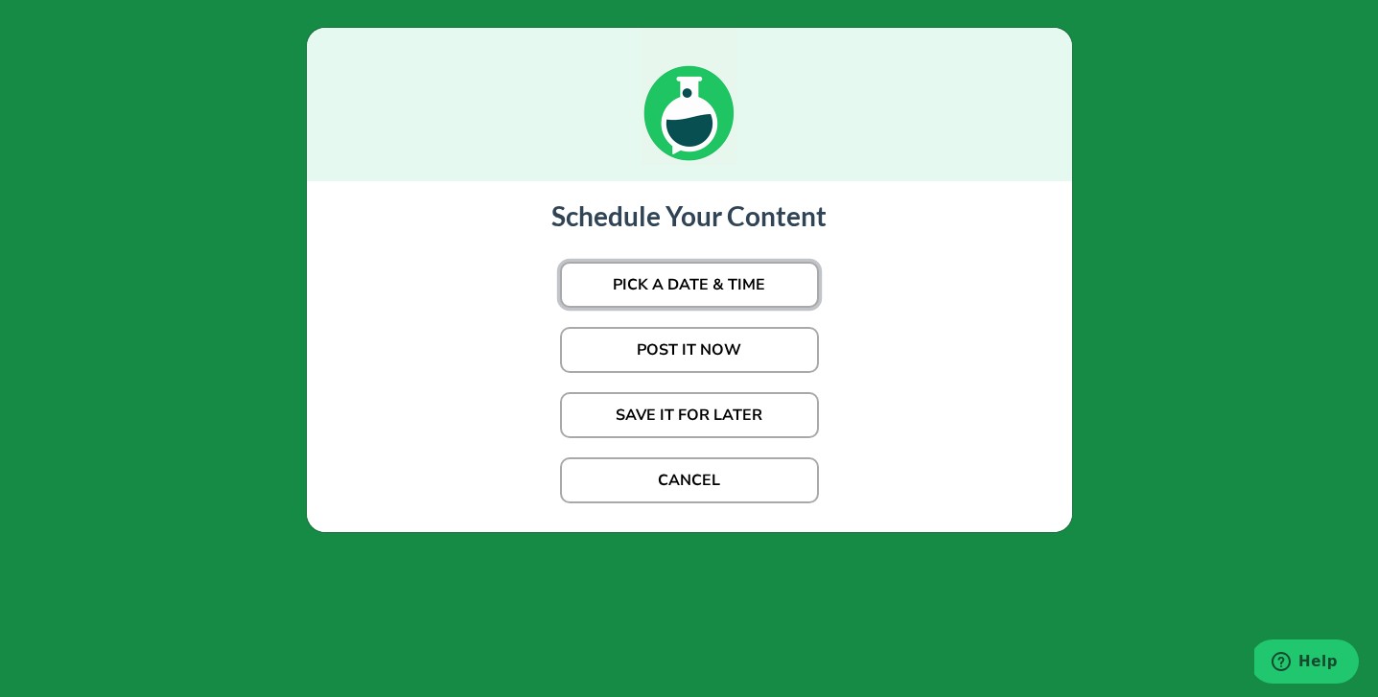
click at [730, 294] on button "PICK A DATE & TIME" at bounding box center [689, 285] width 259 height 46
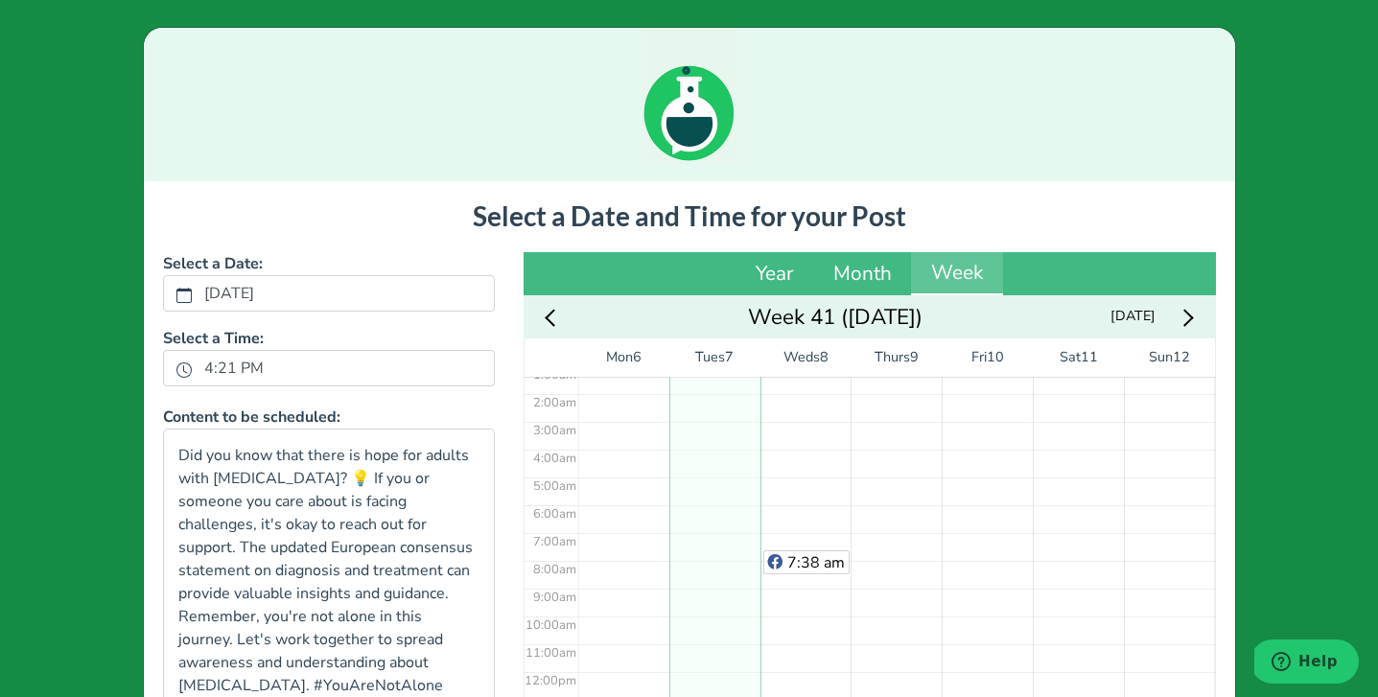
scroll to position [35, 0]
click at [996, 411] on div "No Event" at bounding box center [986, 675] width 91 height 668
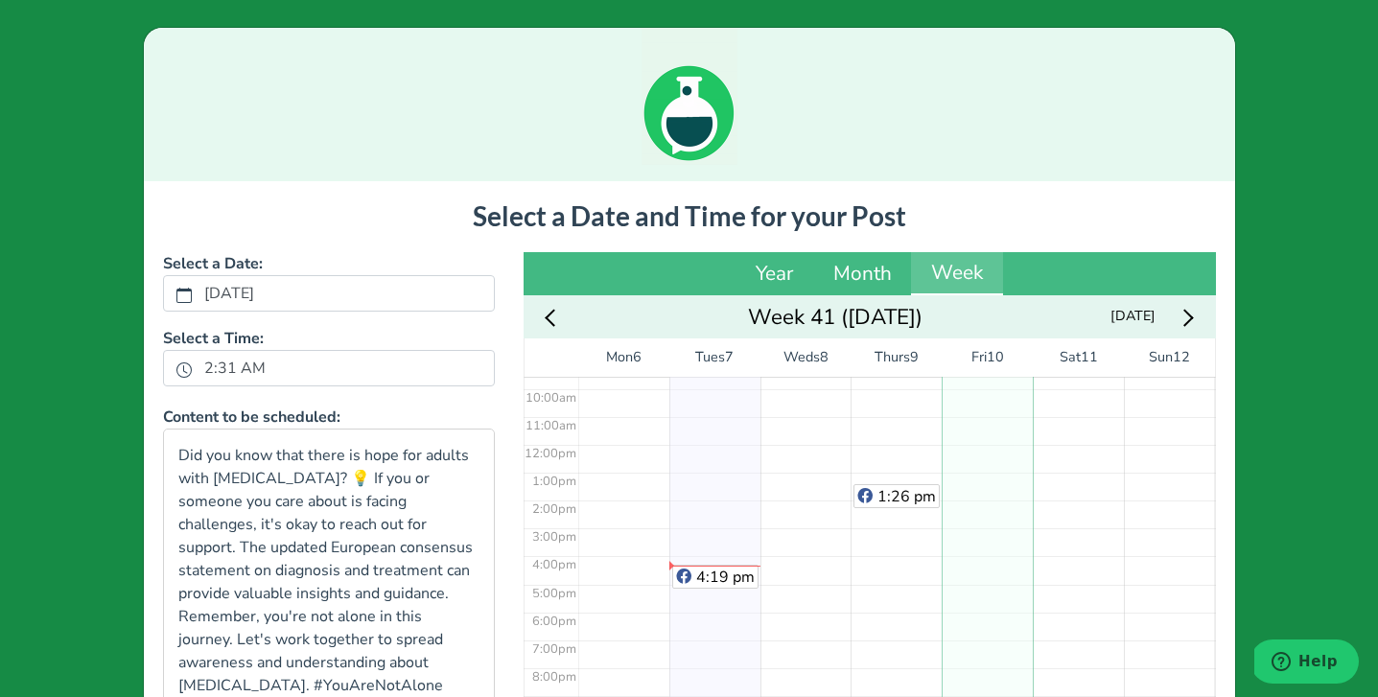
scroll to position [297, 0]
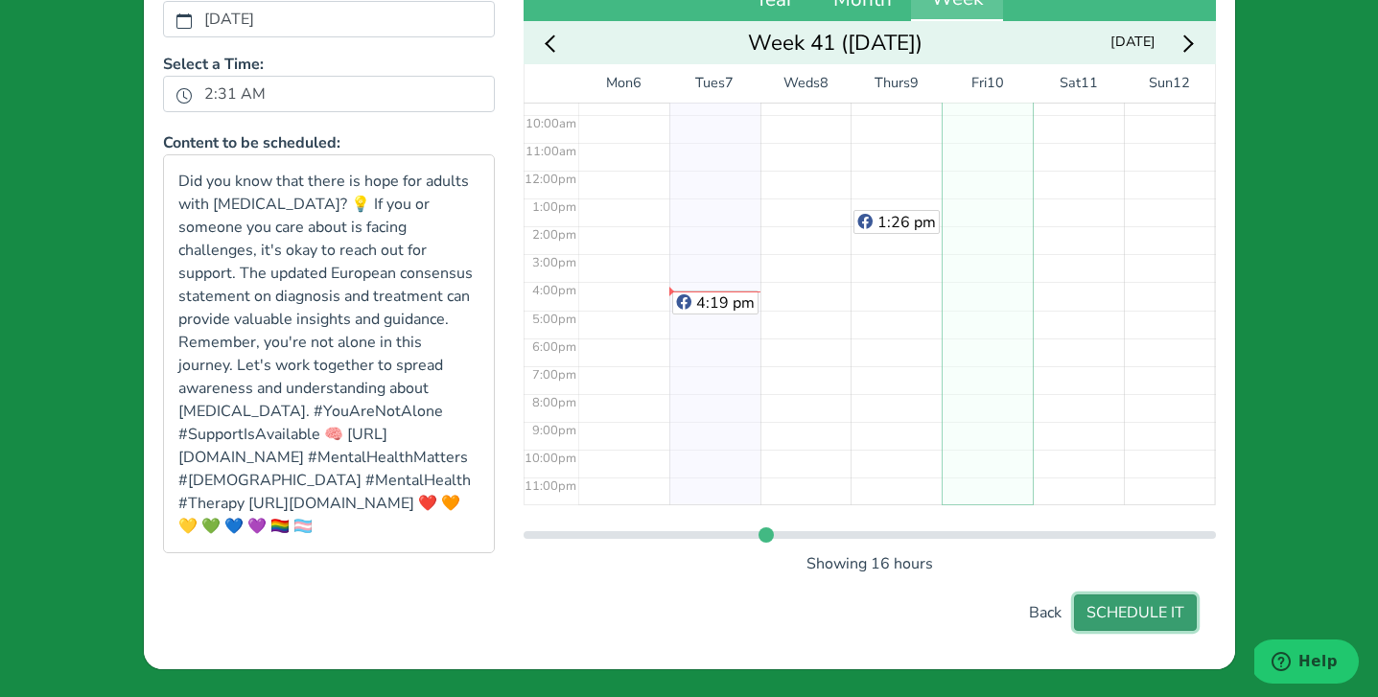
click at [1143, 596] on button "SCHEDULE IT" at bounding box center [1135, 612] width 123 height 36
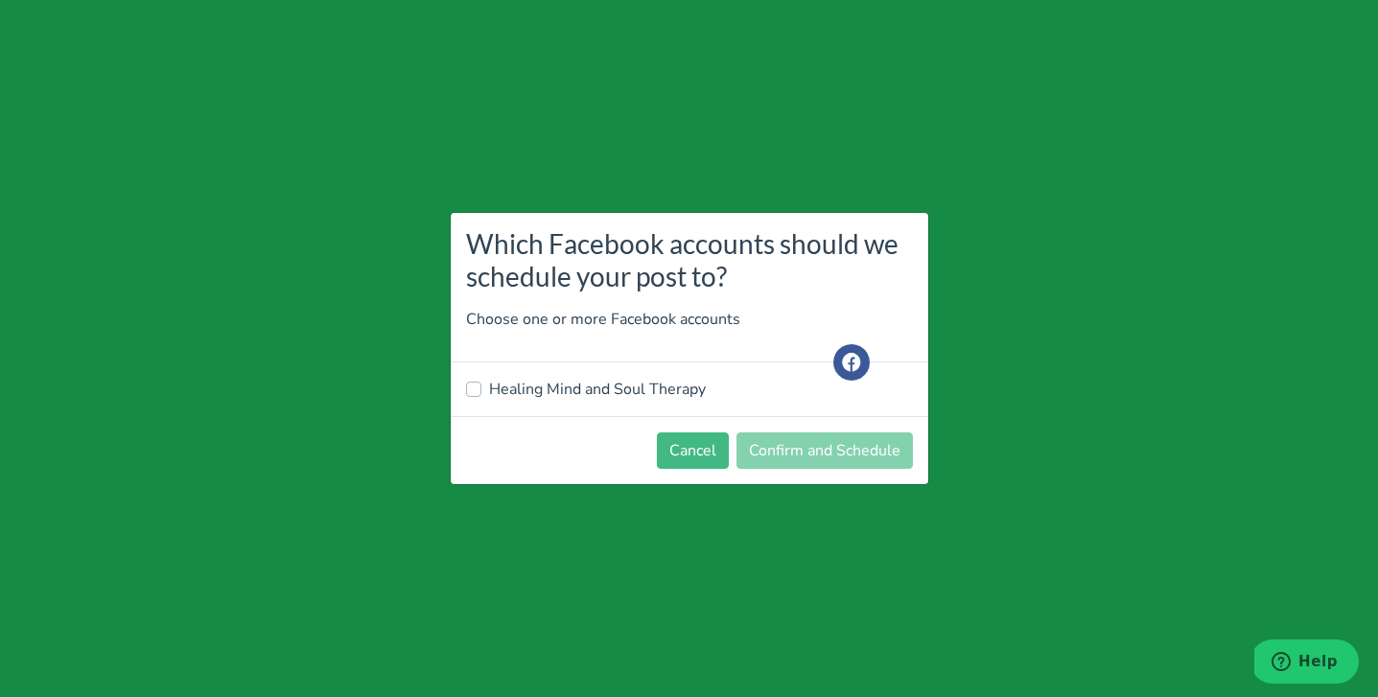
click at [598, 389] on label "Healing Mind and Soul Therapy" at bounding box center [597, 389] width 217 height 23
click at [481, 389] on input "Healing Mind and Soul Therapy" at bounding box center [473, 387] width 15 height 19
checkbox input "true"
click at [820, 451] on button "Confirm and Schedule" at bounding box center [824, 450] width 176 height 36
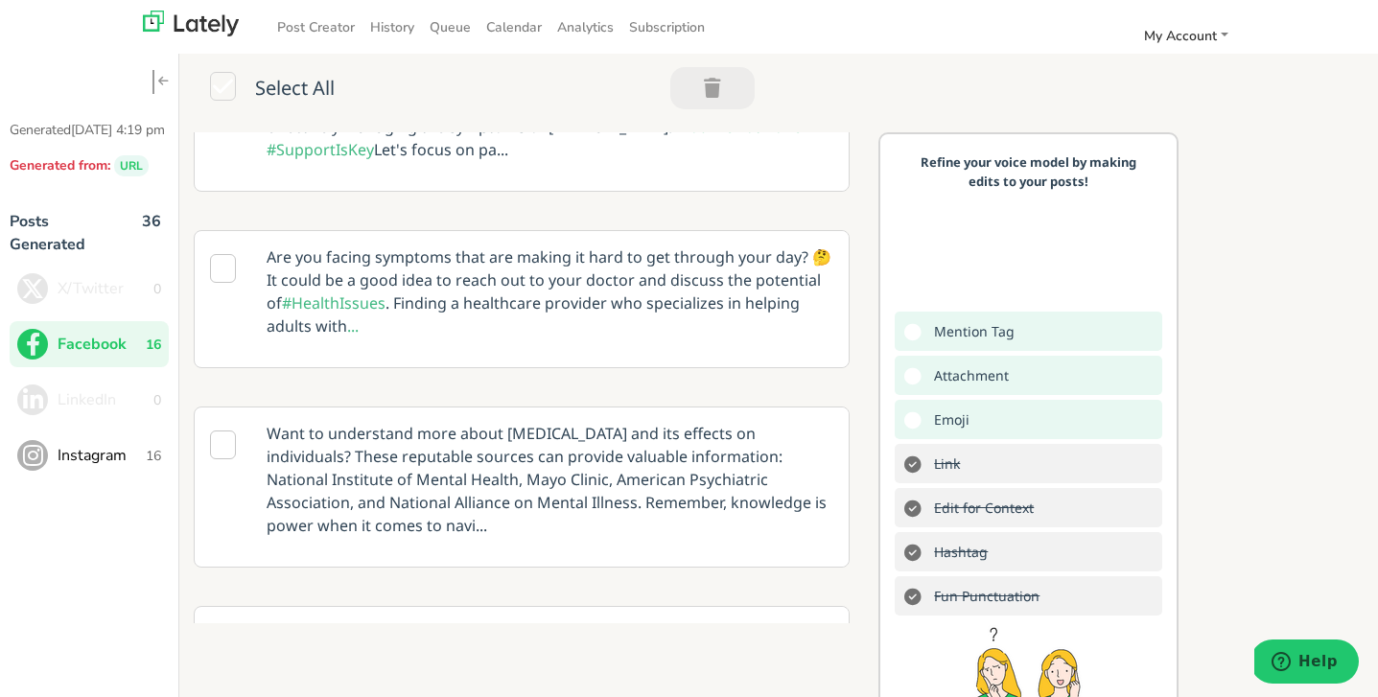
scroll to position [479, 0]
click at [215, 428] on icon at bounding box center [223, 442] width 26 height 29
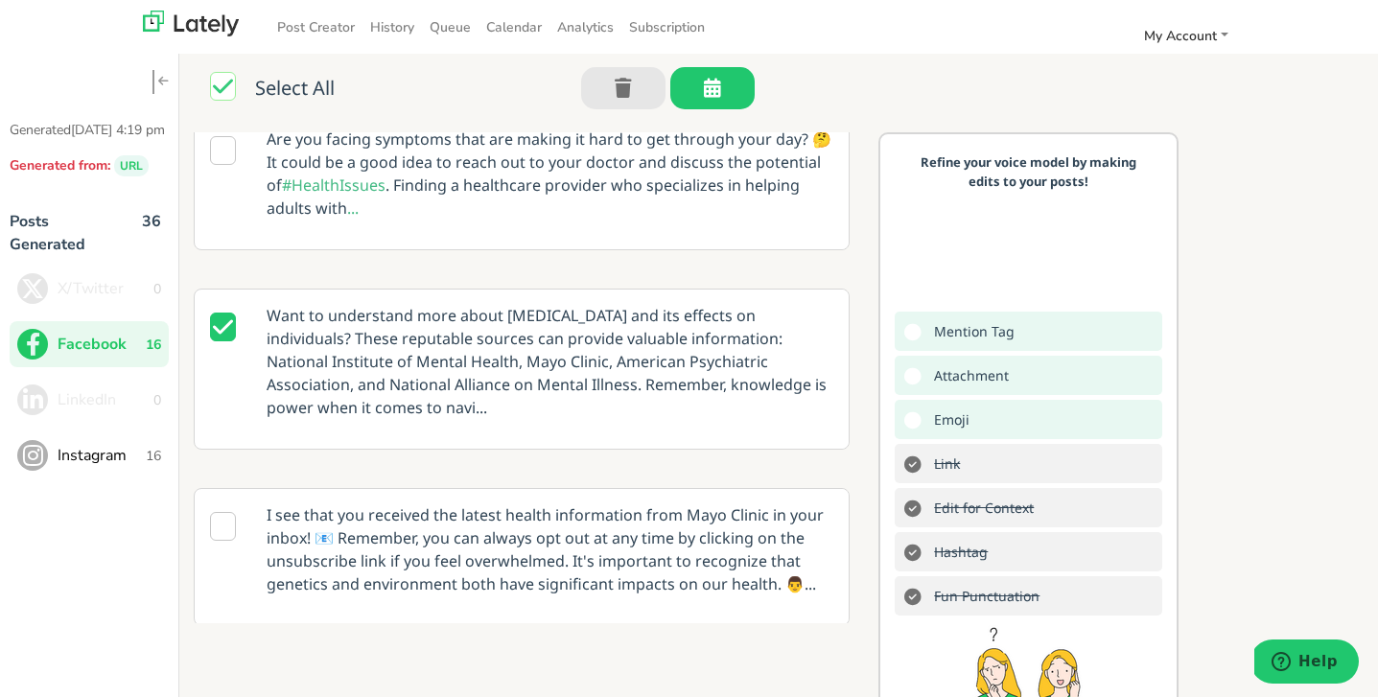
scroll to position [605, 0]
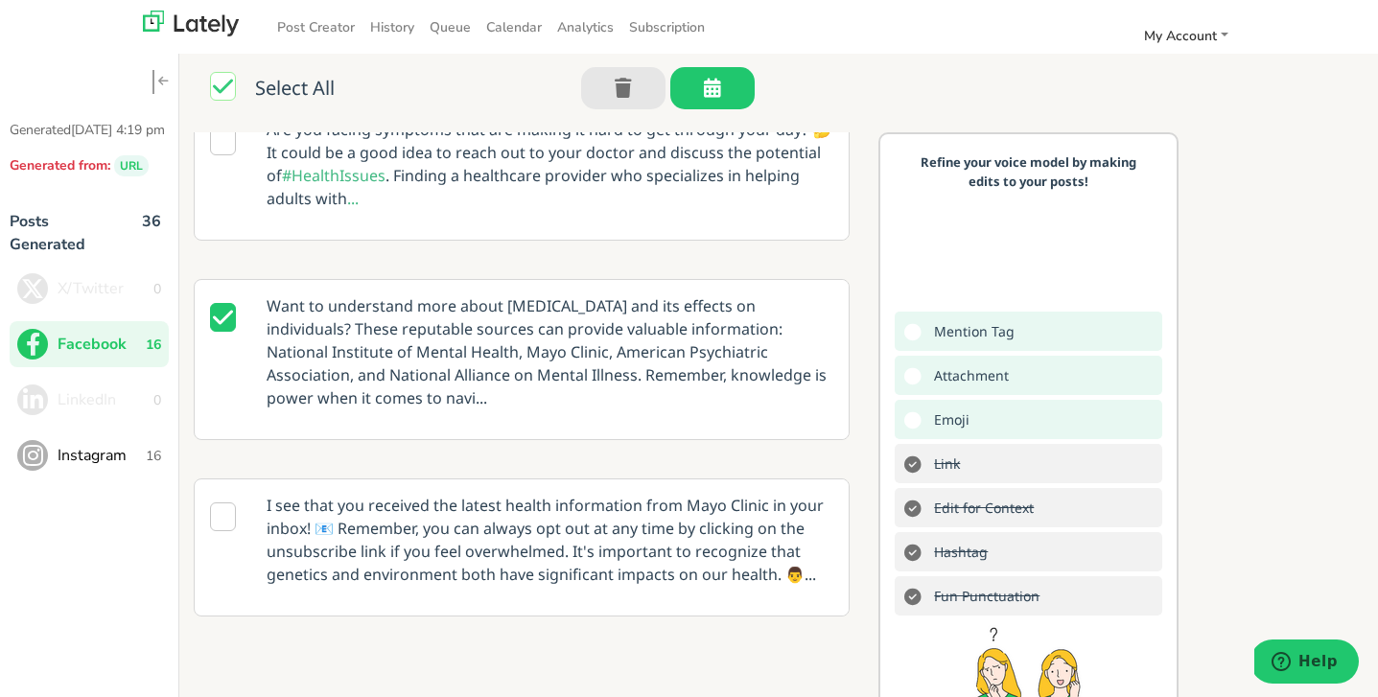
click at [554, 355] on p "Want to understand more about [MEDICAL_DATA] and its effects on individuals? Th…" at bounding box center [549, 352] width 595 height 144
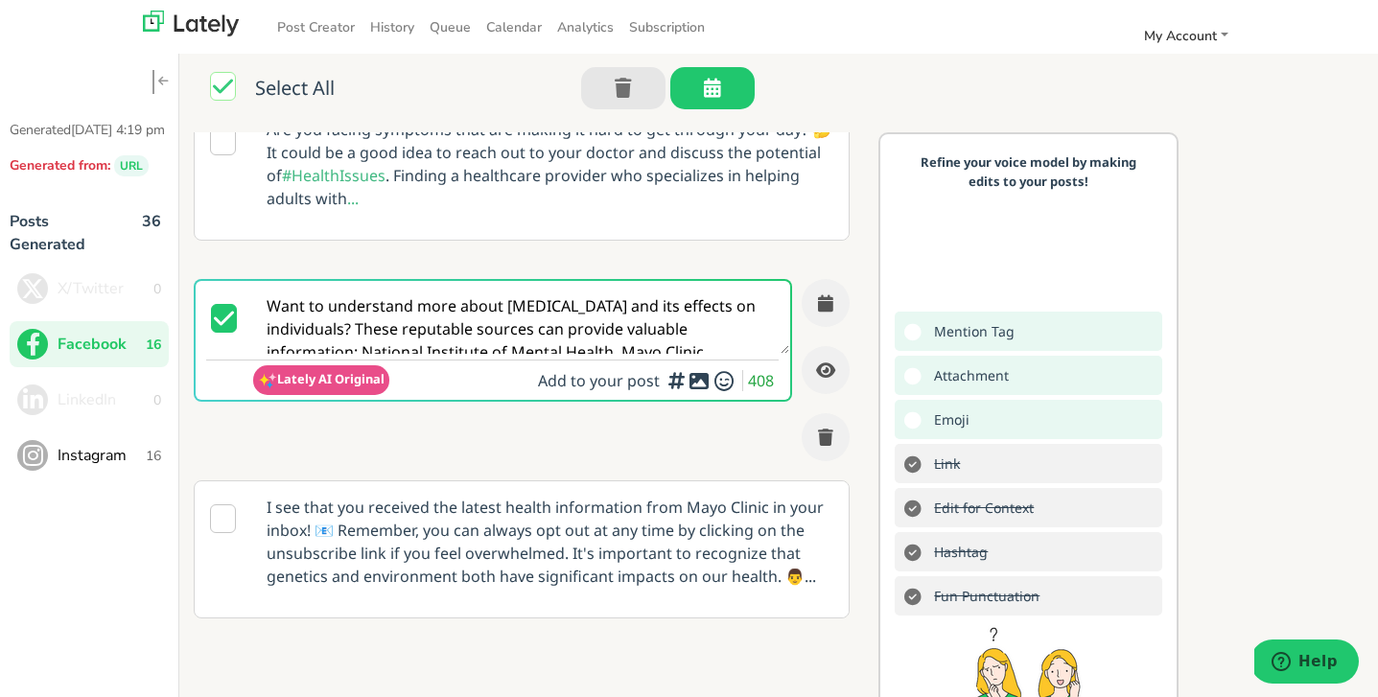
scroll to position [0, 0]
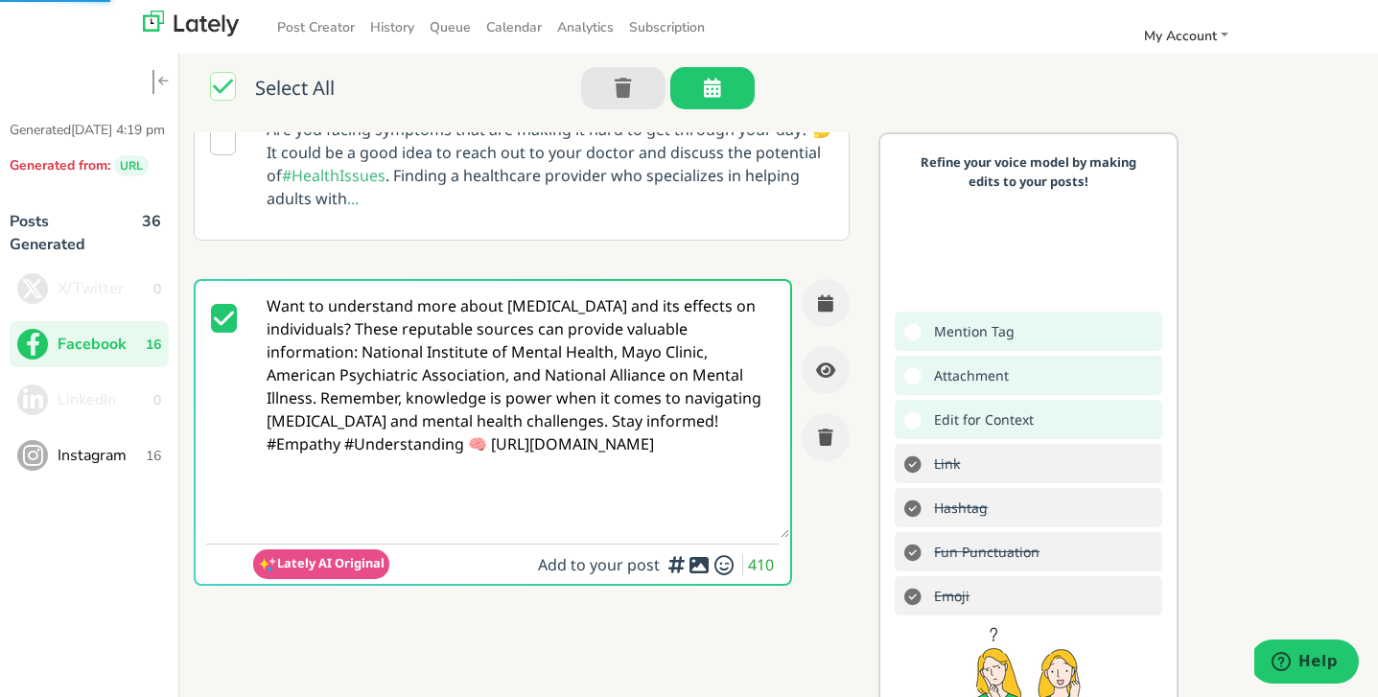
paste textarea "#MentalHealthMatters #[DEMOGRAPHIC_DATA] #MentalHealth #Therapy [URL][DOMAIN_NA…"
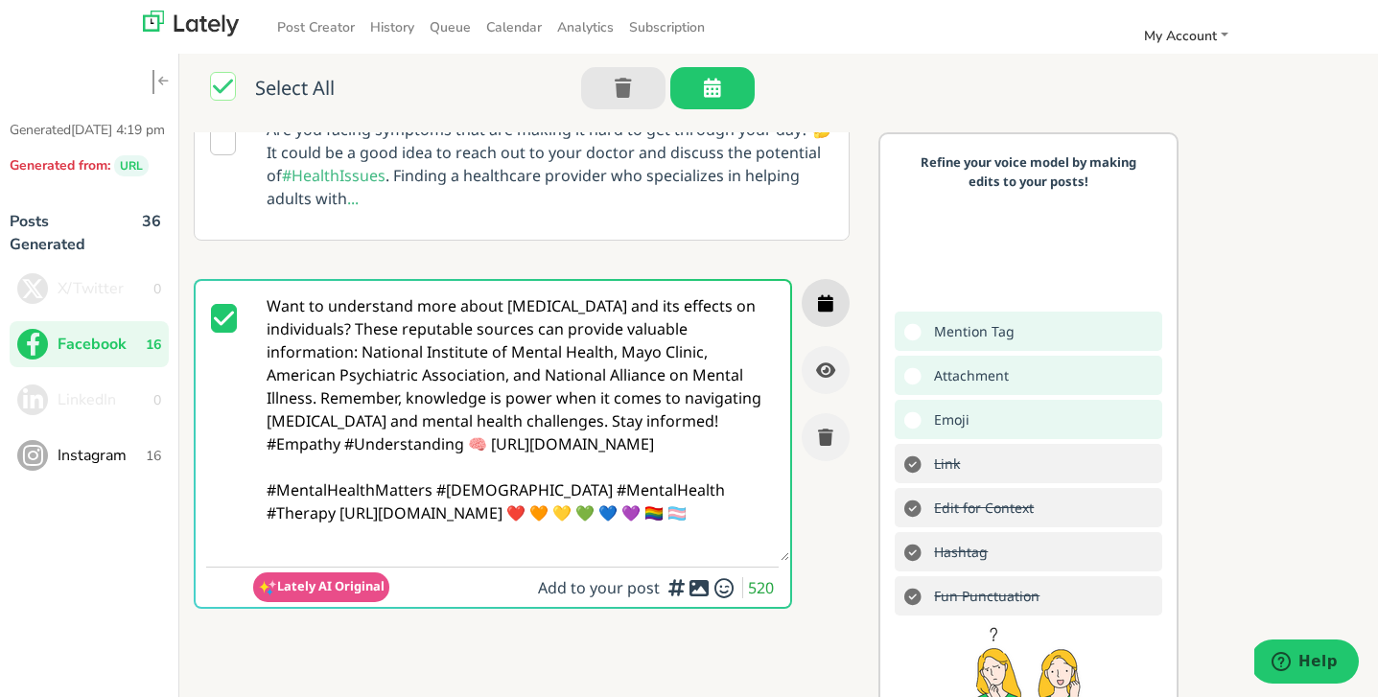
type textarea "Want to understand more about [MEDICAL_DATA] and its effects on individuals? Th…"
click at [822, 294] on icon "button" at bounding box center [825, 302] width 15 height 17
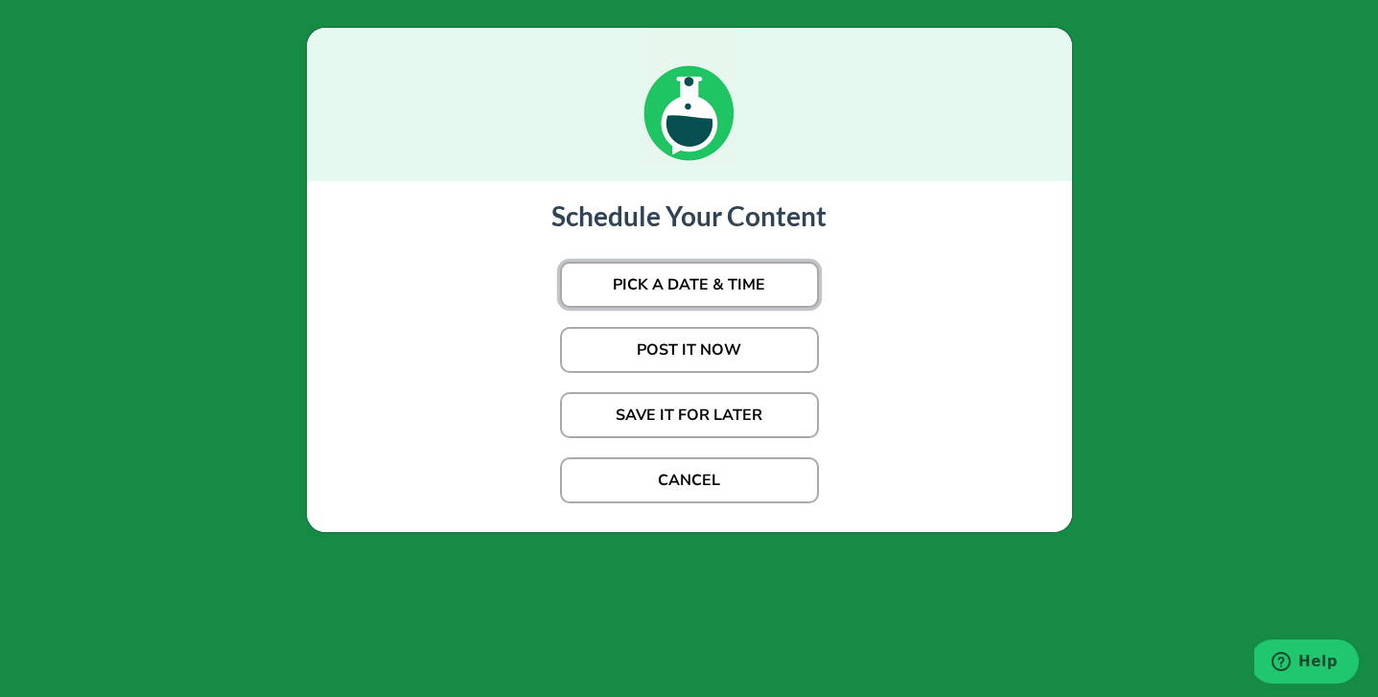
click at [698, 289] on button "PICK A DATE & TIME" at bounding box center [689, 285] width 259 height 46
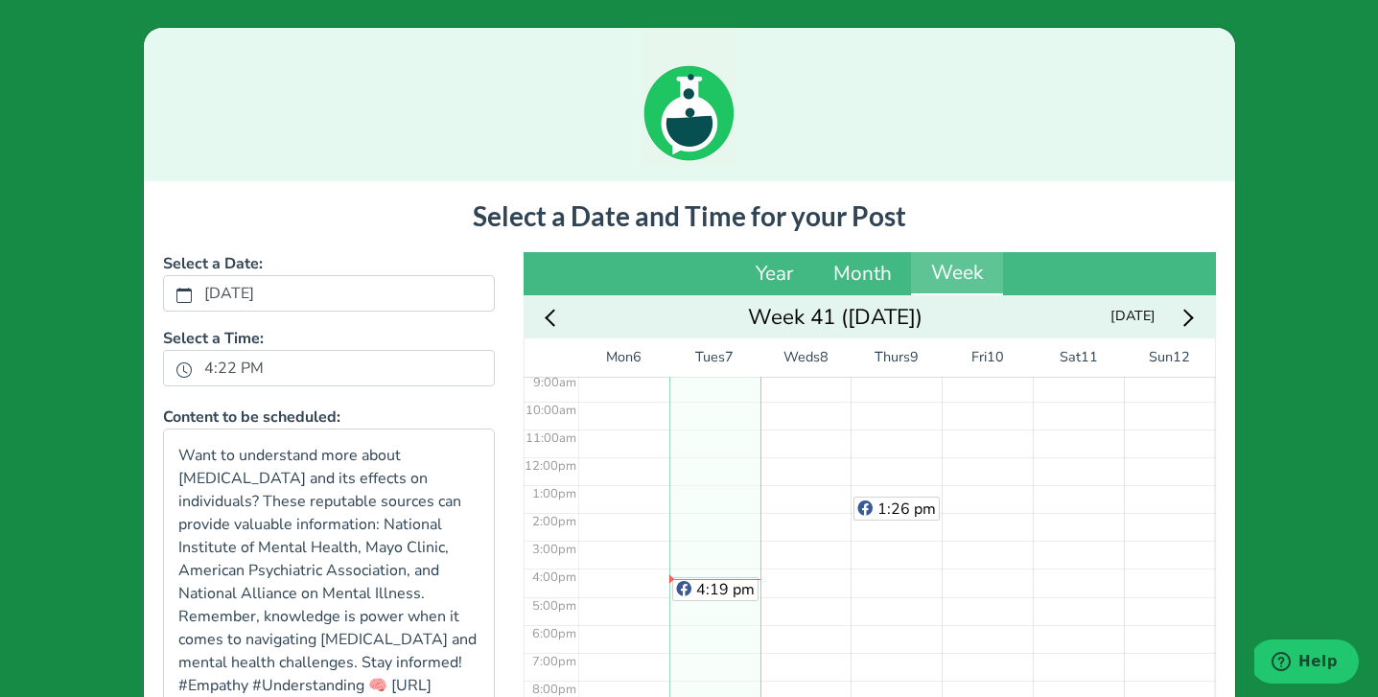
scroll to position [266, 0]
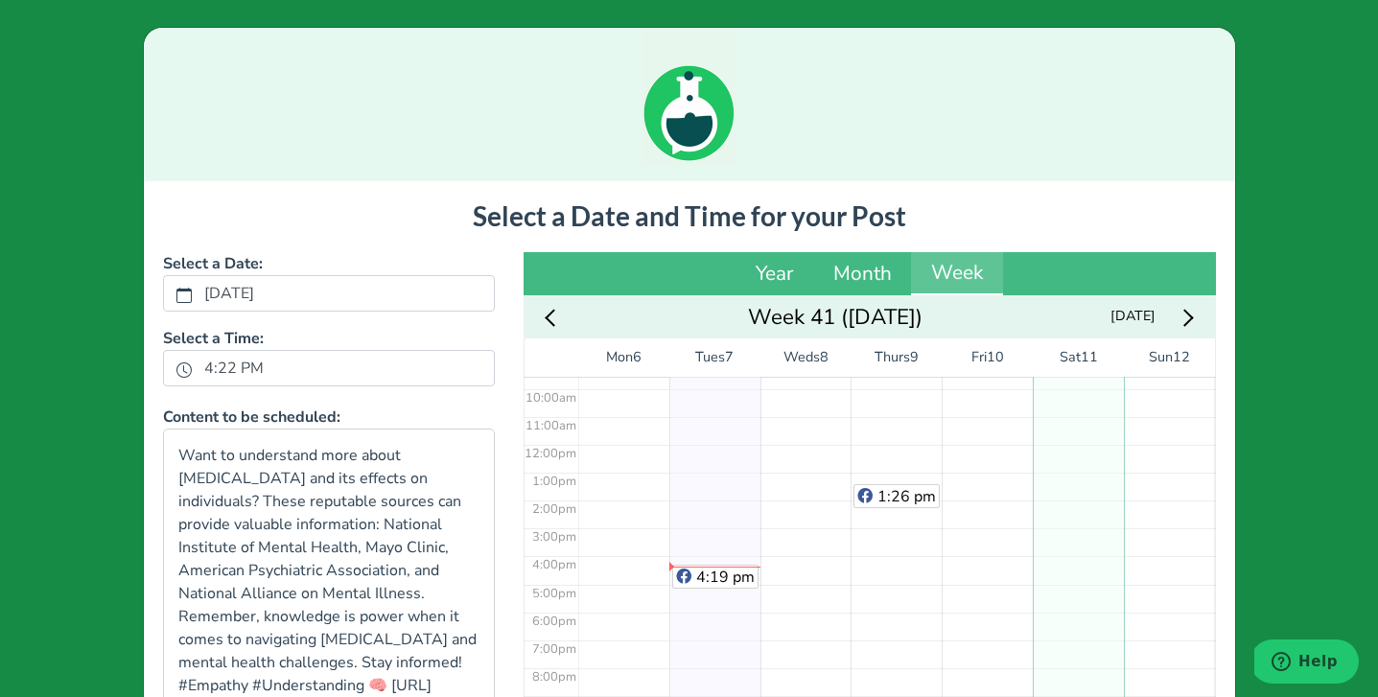
click at [1096, 506] on div "No Event" at bounding box center [1077, 444] width 91 height 668
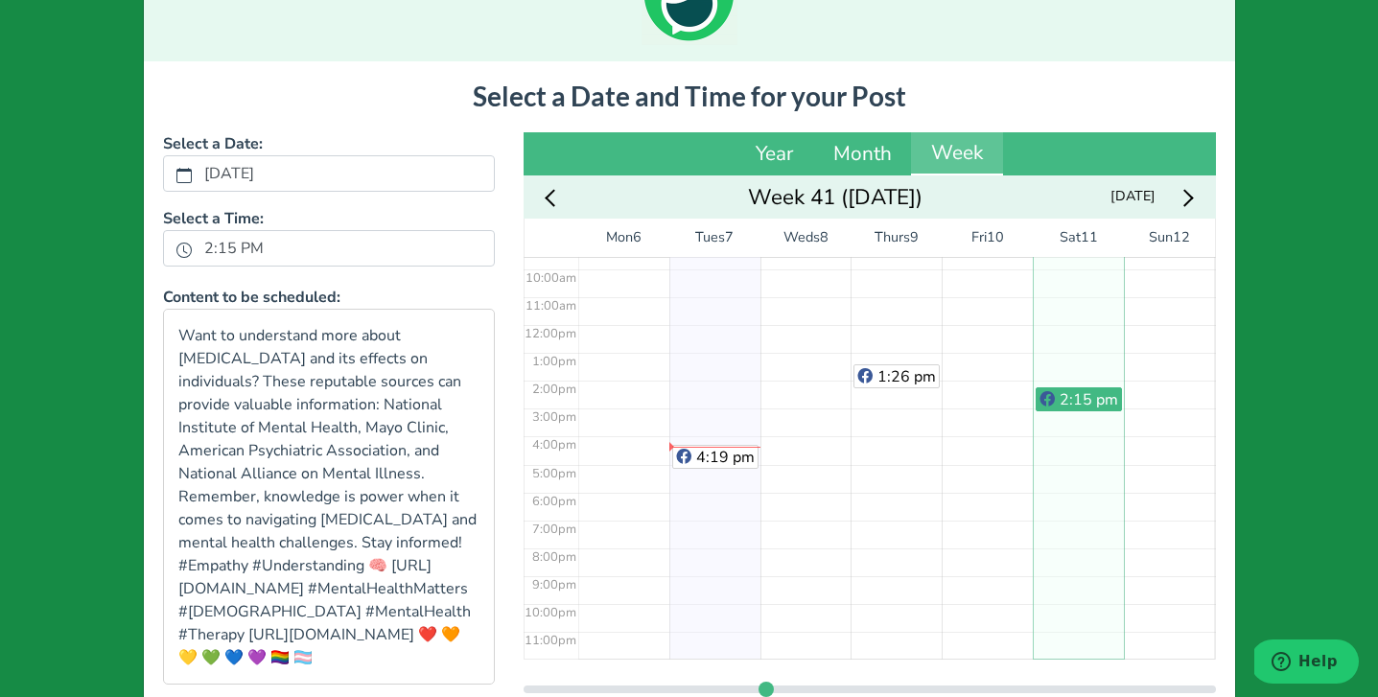
scroll to position [274, 0]
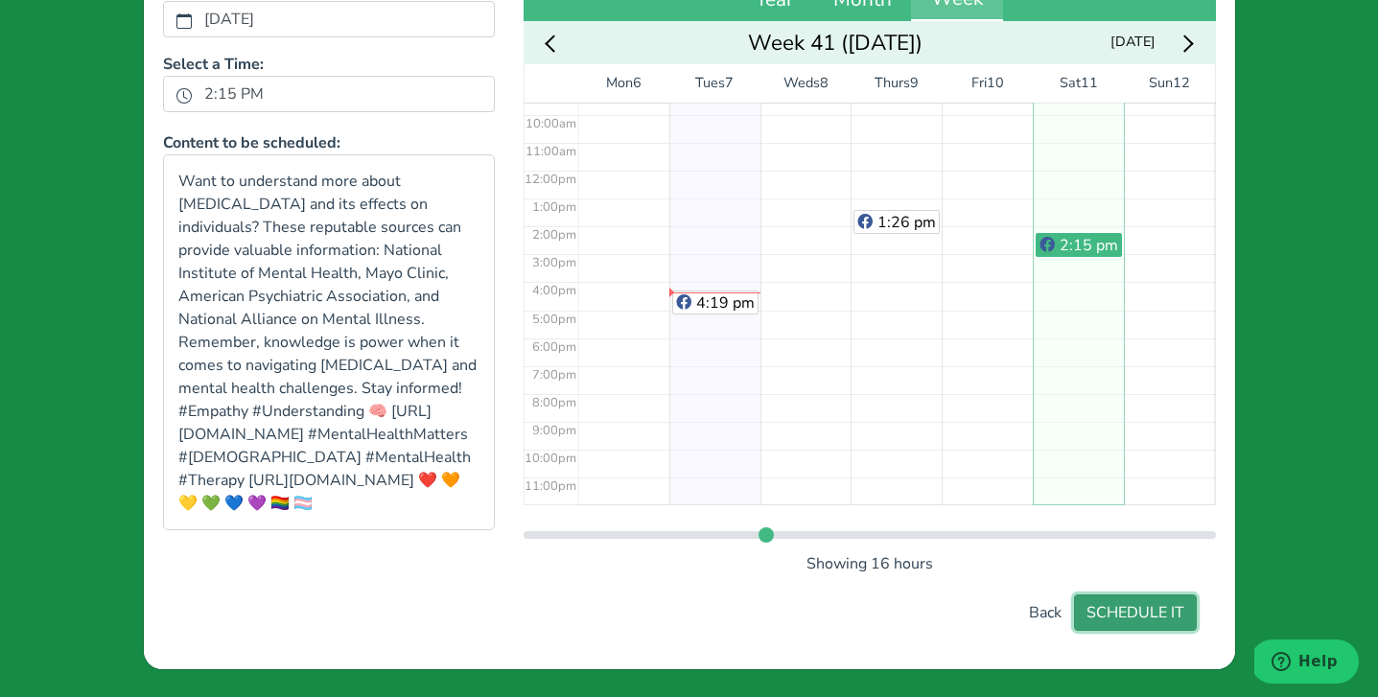
click at [1137, 613] on button "SCHEDULE IT" at bounding box center [1135, 612] width 123 height 36
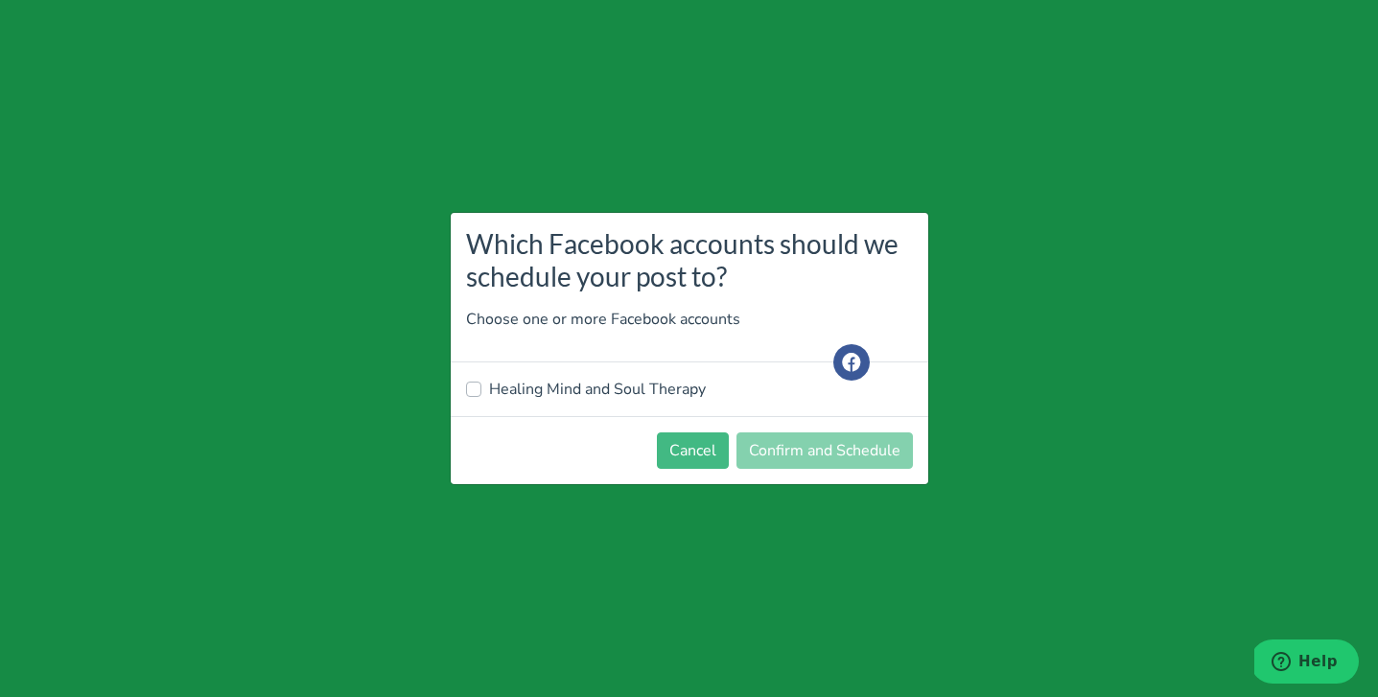
click at [516, 384] on label "Healing Mind and Soul Therapy" at bounding box center [597, 389] width 217 height 23
click at [481, 384] on input "Healing Mind and Soul Therapy" at bounding box center [473, 387] width 15 height 19
checkbox input "true"
click at [786, 451] on button "Confirm and Schedule" at bounding box center [824, 450] width 176 height 36
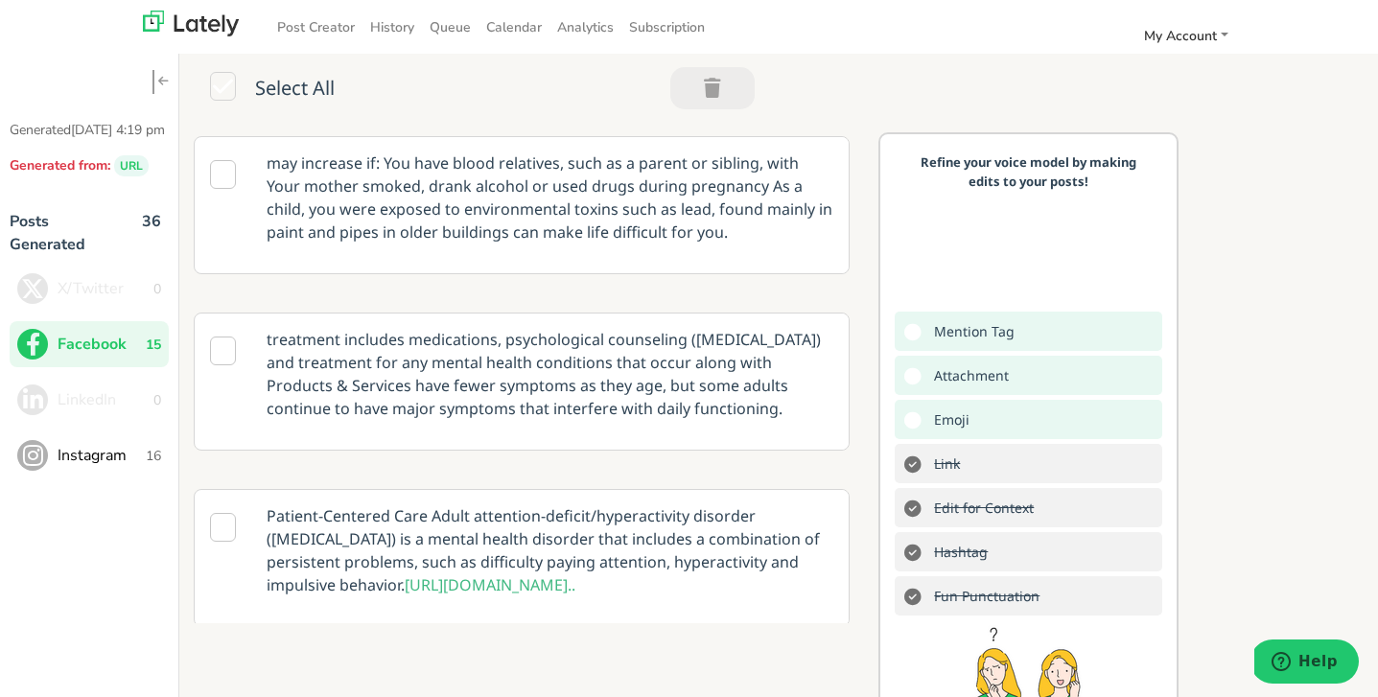
scroll to position [941, 0]
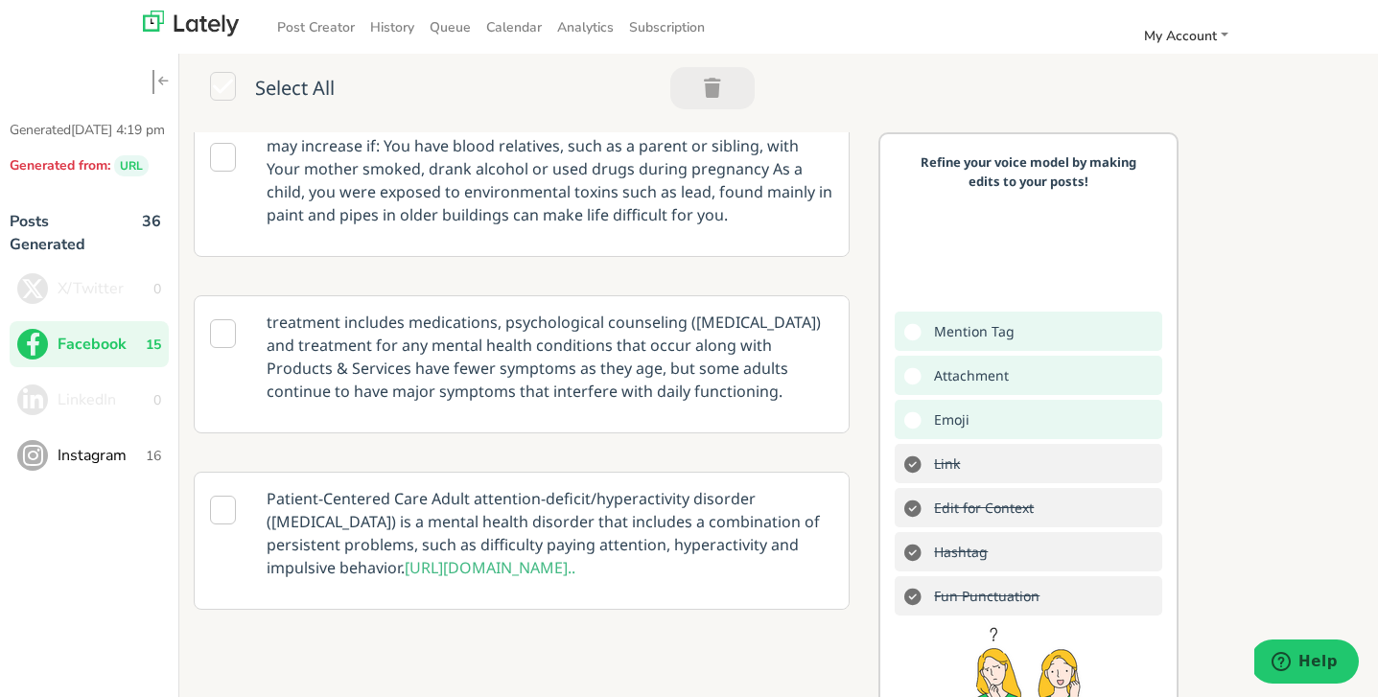
click at [221, 319] on icon at bounding box center [223, 333] width 26 height 29
click at [667, 343] on p "treatment includes medications, psychological counseling ([MEDICAL_DATA]) and t…" at bounding box center [549, 356] width 595 height 121
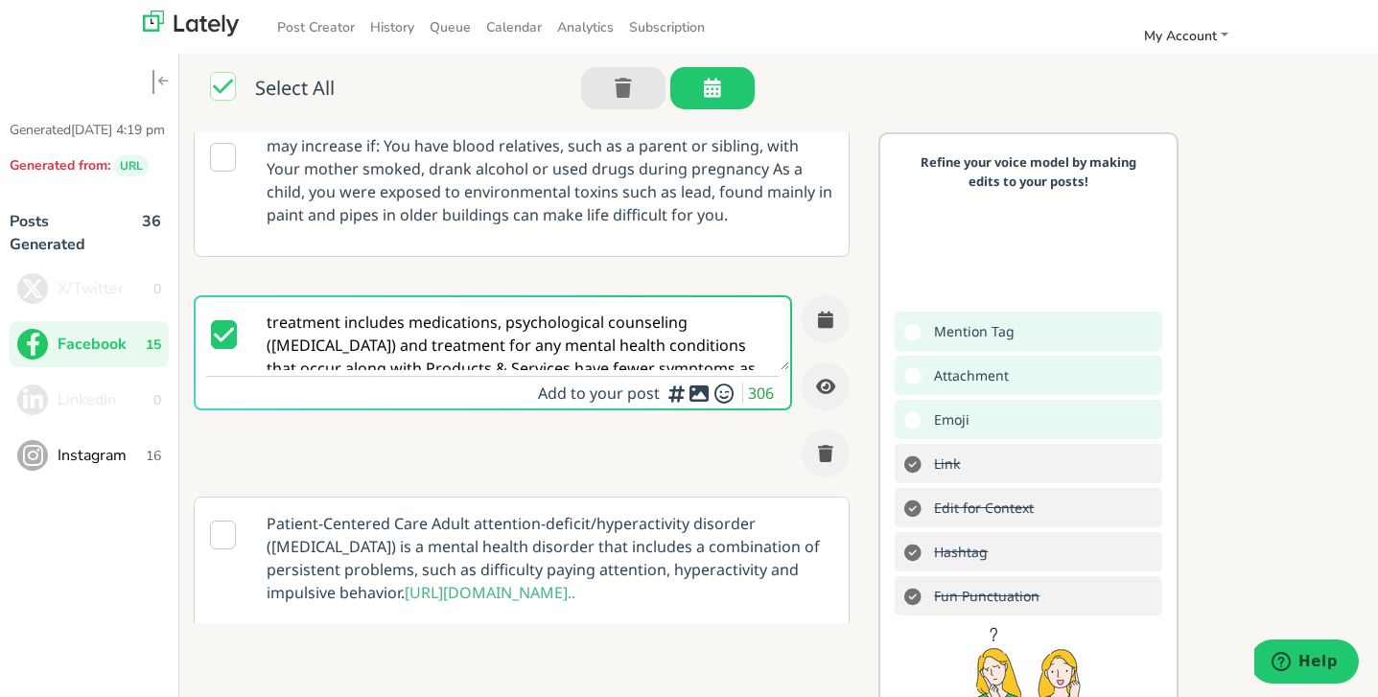
scroll to position [0, 0]
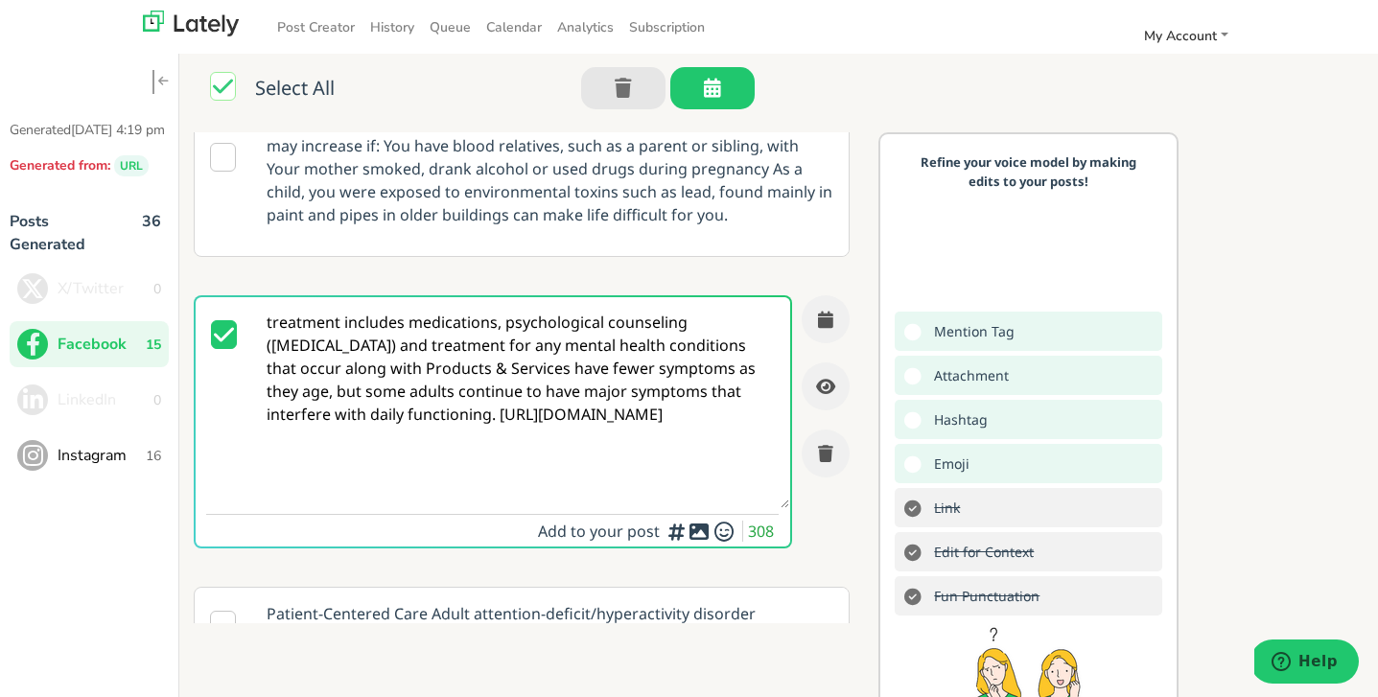
paste textarea "#MentalHealthMatters #[DEMOGRAPHIC_DATA] #MentalHealth #Therapy [URL][DOMAIN_NA…"
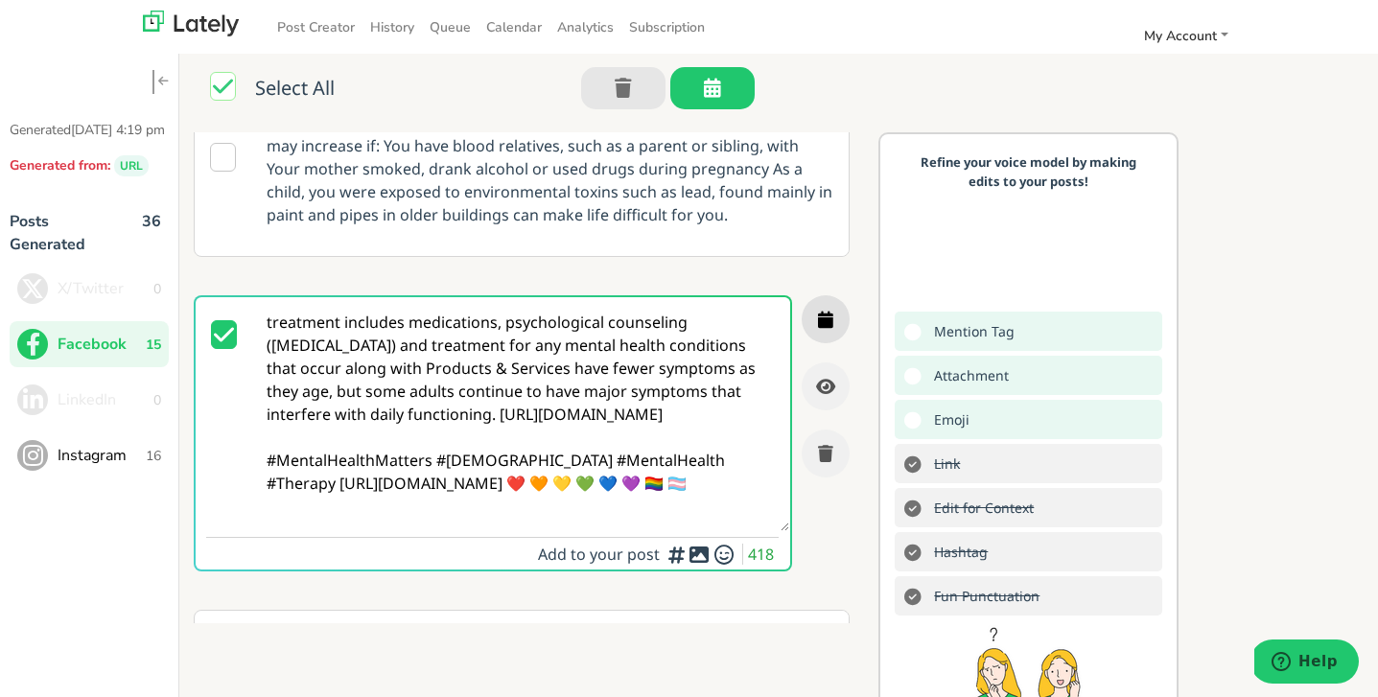
type textarea "treatment includes medications, psychological counseling ([MEDICAL_DATA]) and t…"
click at [824, 311] on icon "button" at bounding box center [825, 319] width 15 height 17
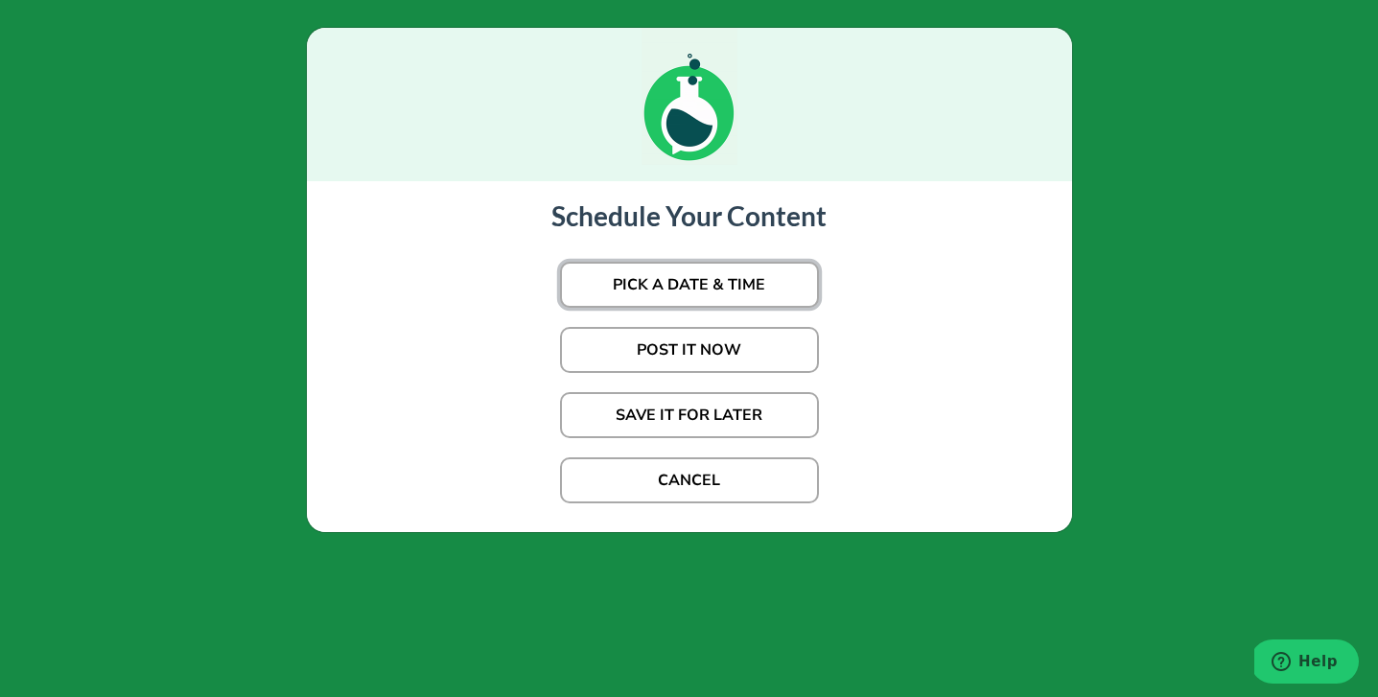
click at [726, 283] on button "PICK A DATE & TIME" at bounding box center [689, 285] width 259 height 46
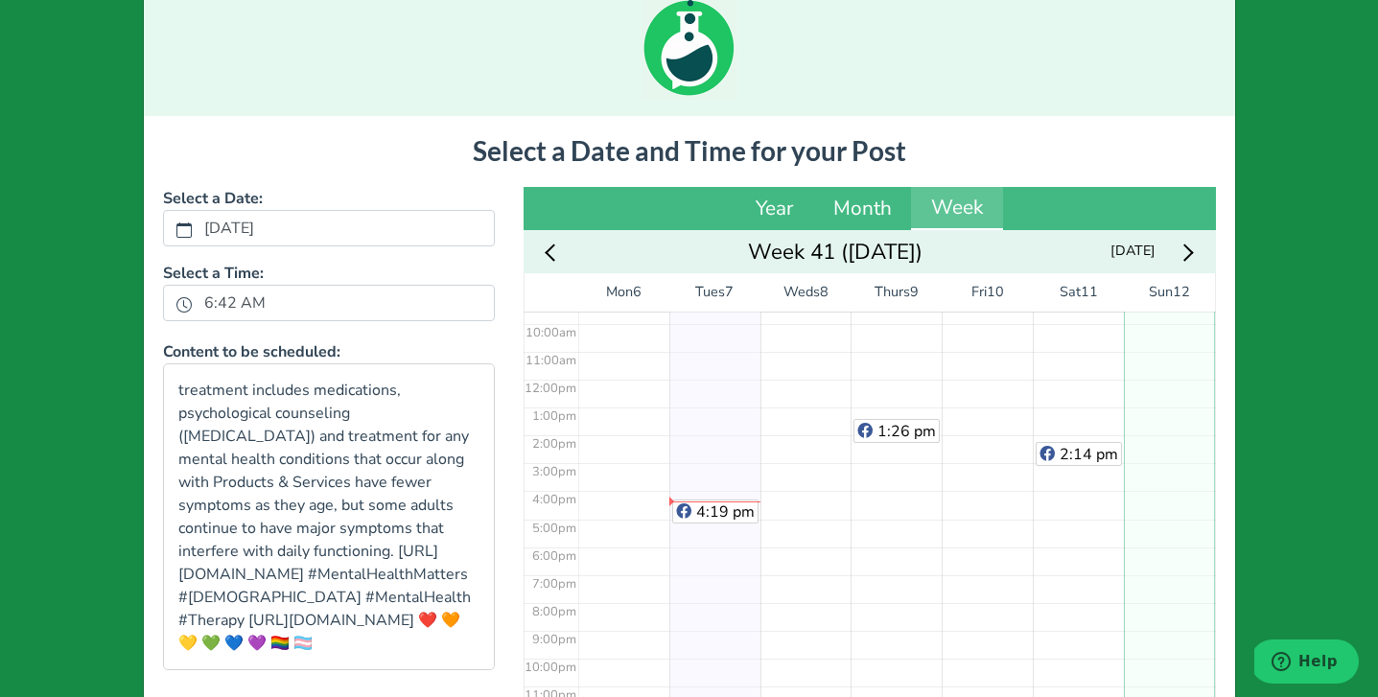
scroll to position [274, 0]
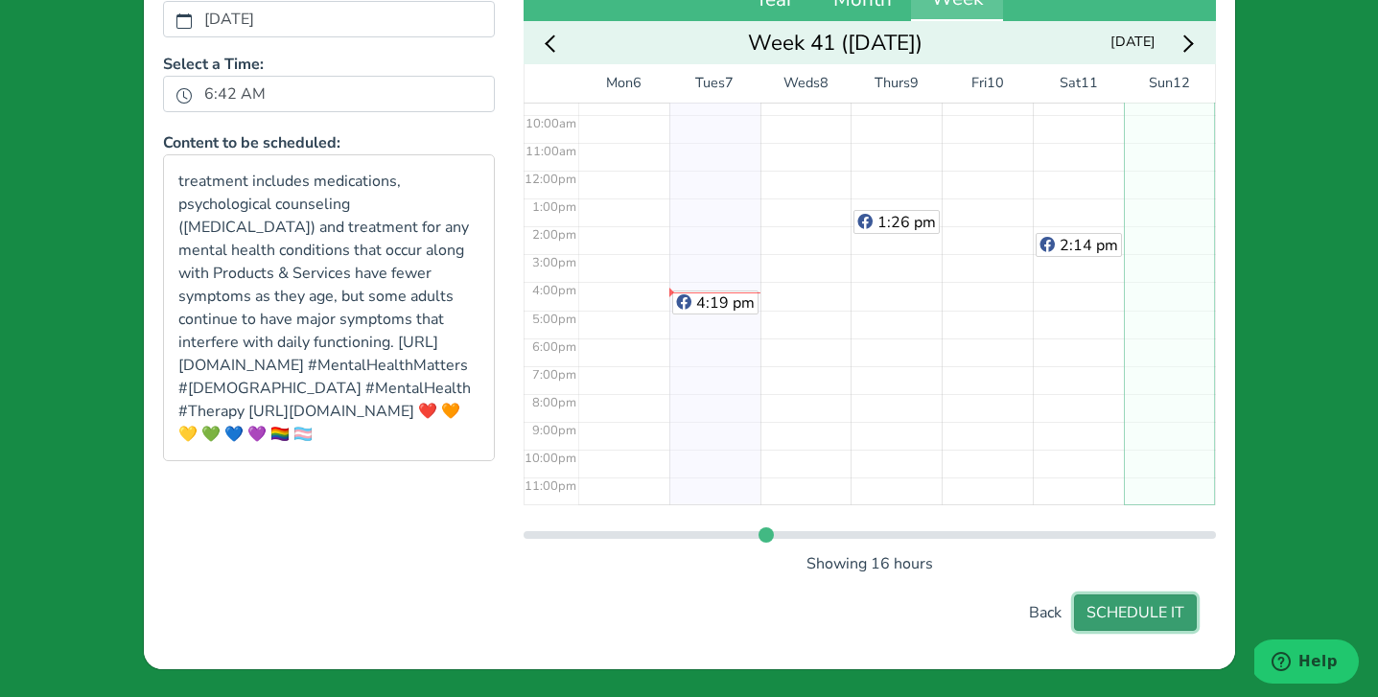
click at [1135, 610] on button "SCHEDULE IT" at bounding box center [1135, 612] width 123 height 36
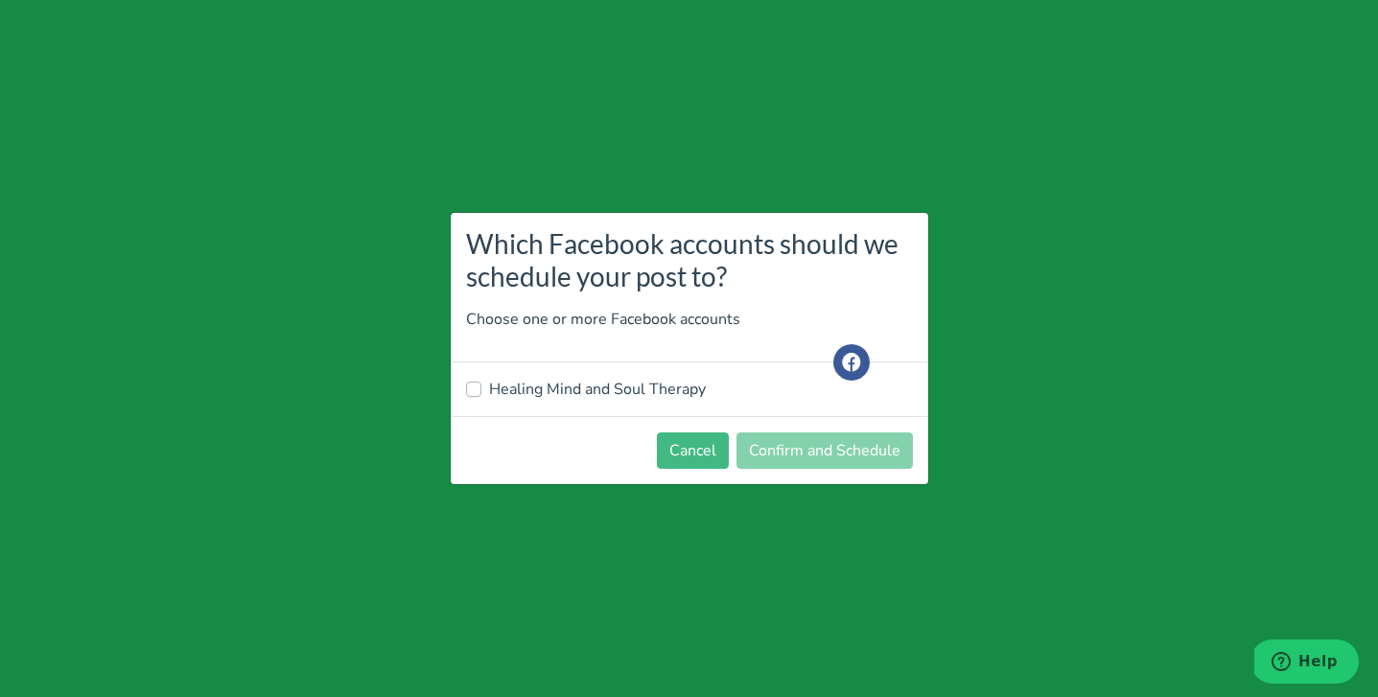
click at [553, 386] on label "Healing Mind and Soul Therapy" at bounding box center [597, 389] width 217 height 23
click at [481, 386] on input "Healing Mind and Soul Therapy" at bounding box center [473, 387] width 15 height 19
checkbox input "true"
click at [832, 451] on button "Confirm and Schedule" at bounding box center [824, 450] width 176 height 36
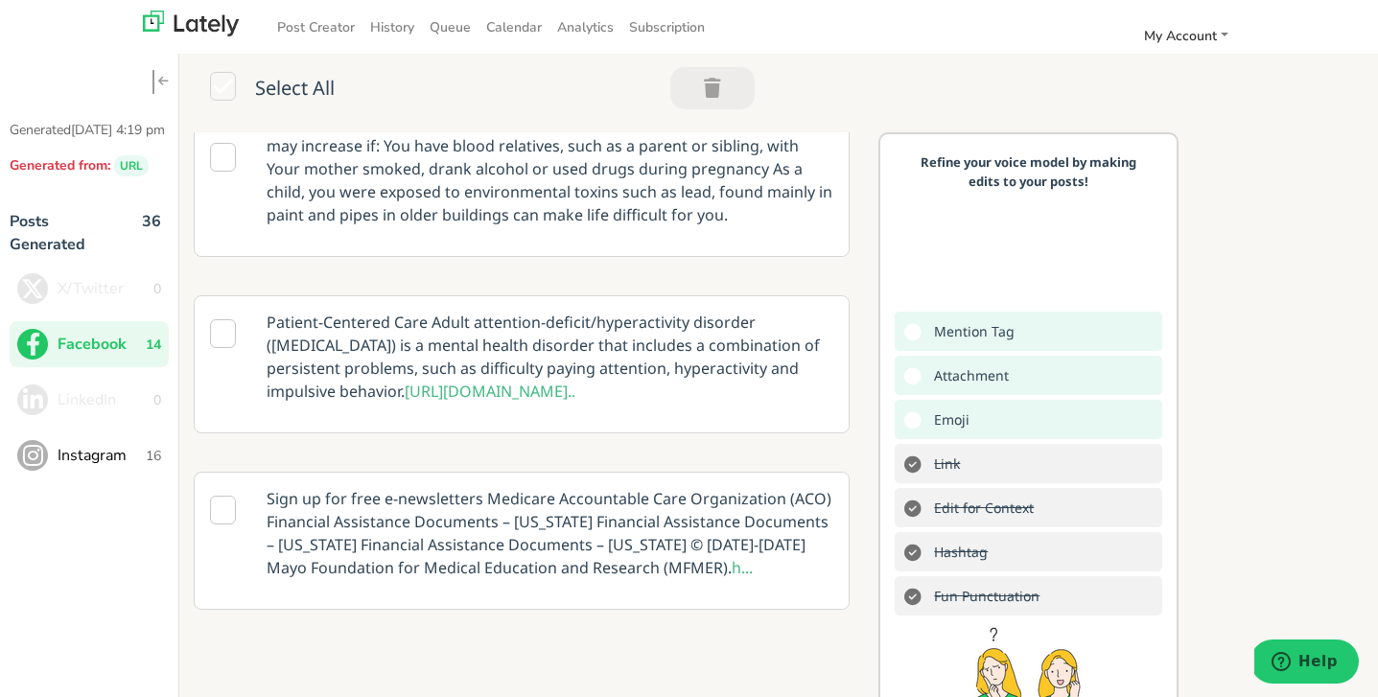
click at [96, 467] on span "Instagram" at bounding box center [102, 455] width 88 height 23
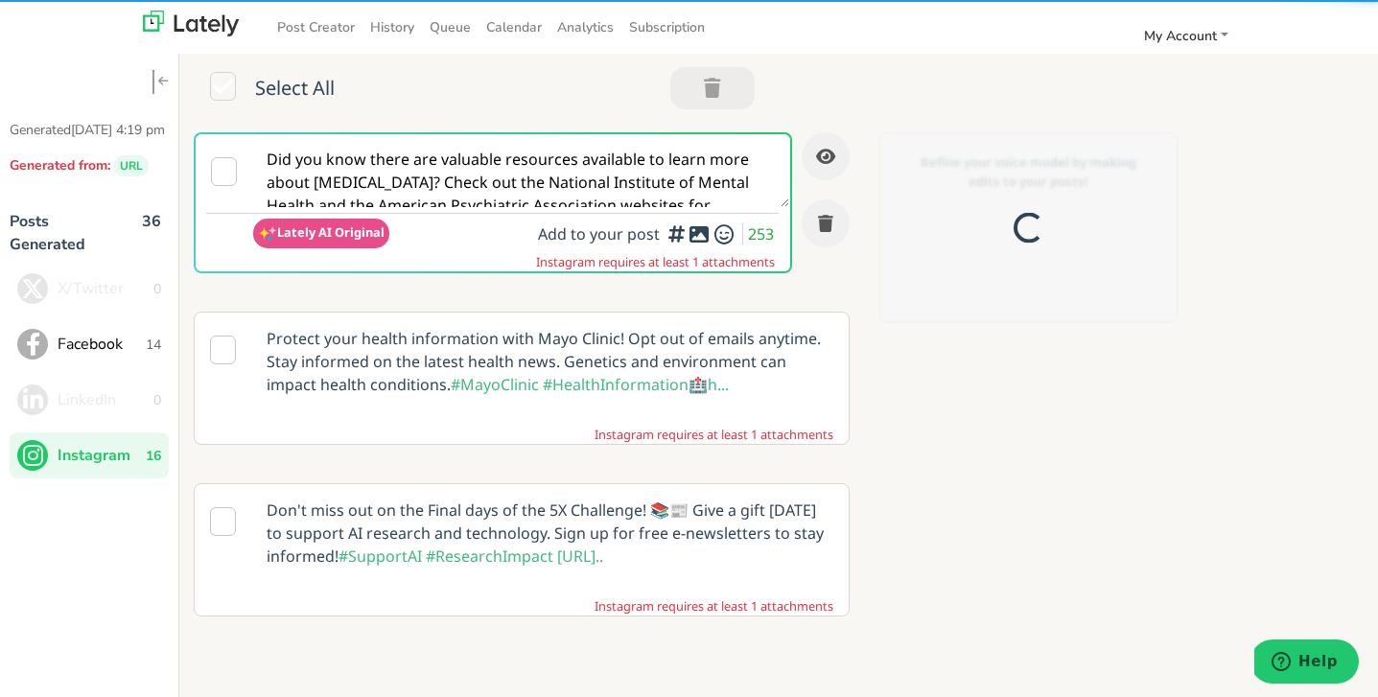
scroll to position [0, 0]
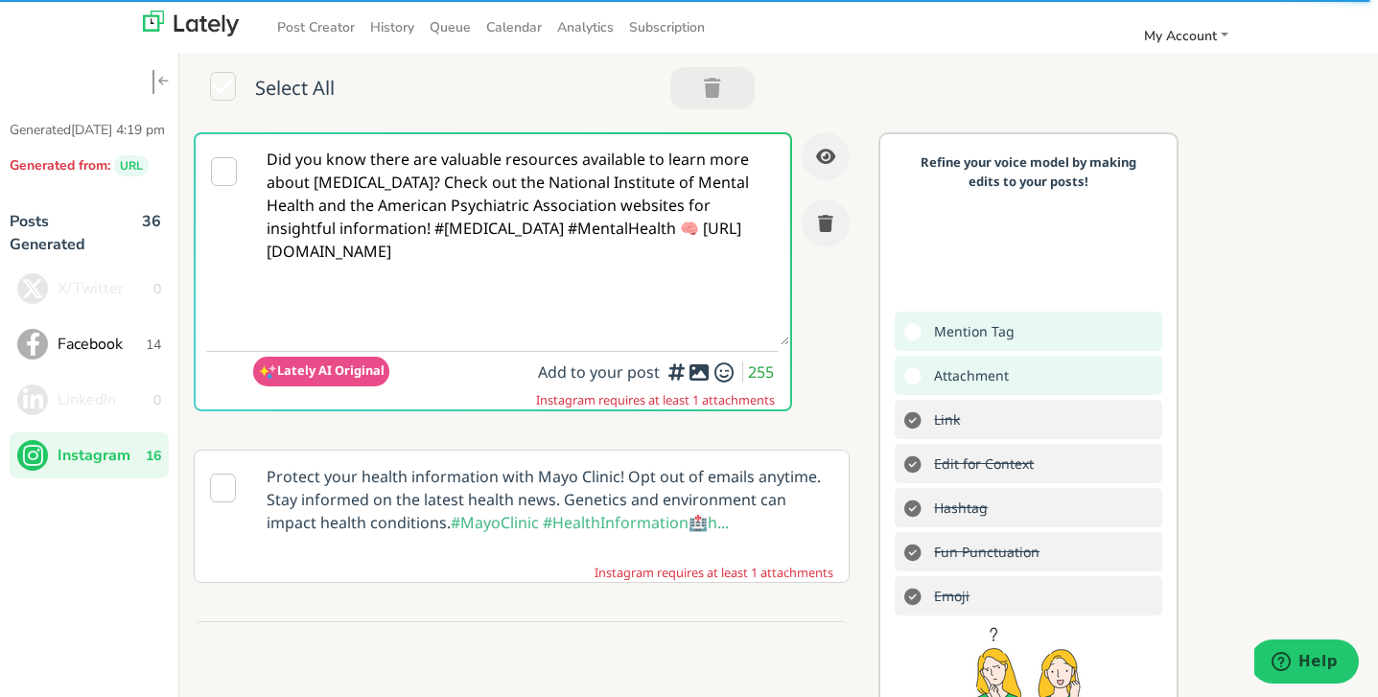
paste textarea "#MentalHealthMatters #[DEMOGRAPHIC_DATA] #MentalHealth #Therapy [URL][DOMAIN_NA…"
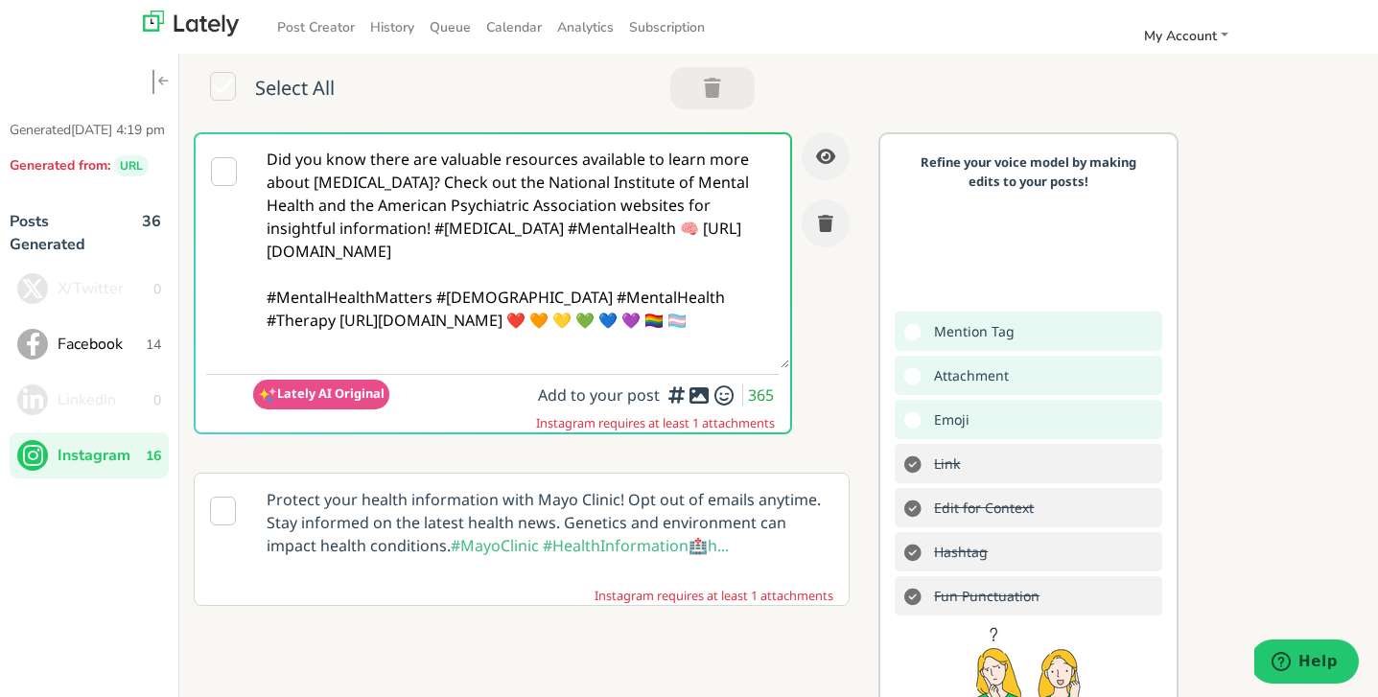
type textarea "Did you know there are valuable resources available to learn more about [MEDICA…"
click at [698, 395] on icon at bounding box center [698, 395] width 23 height 1
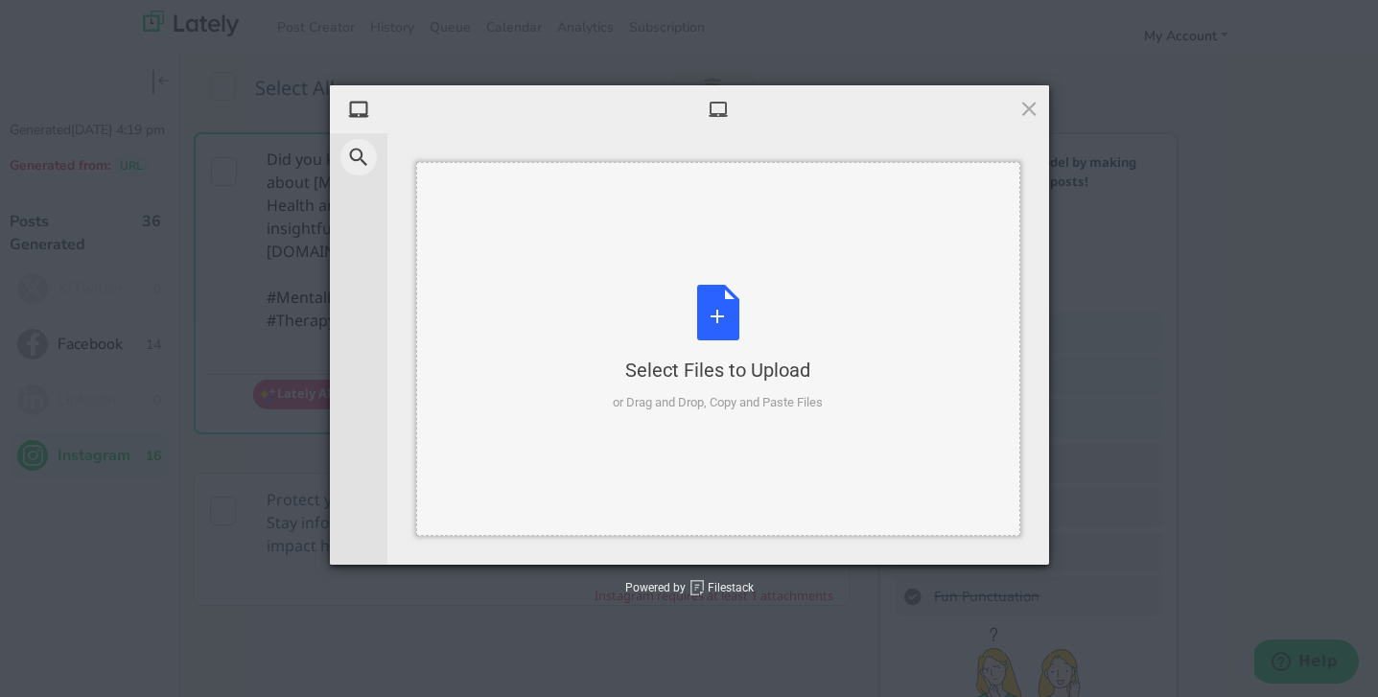
click at [720, 305] on div "Select Files to Upload or Drag and Drop, Copy and Paste Files" at bounding box center [718, 348] width 210 height 127
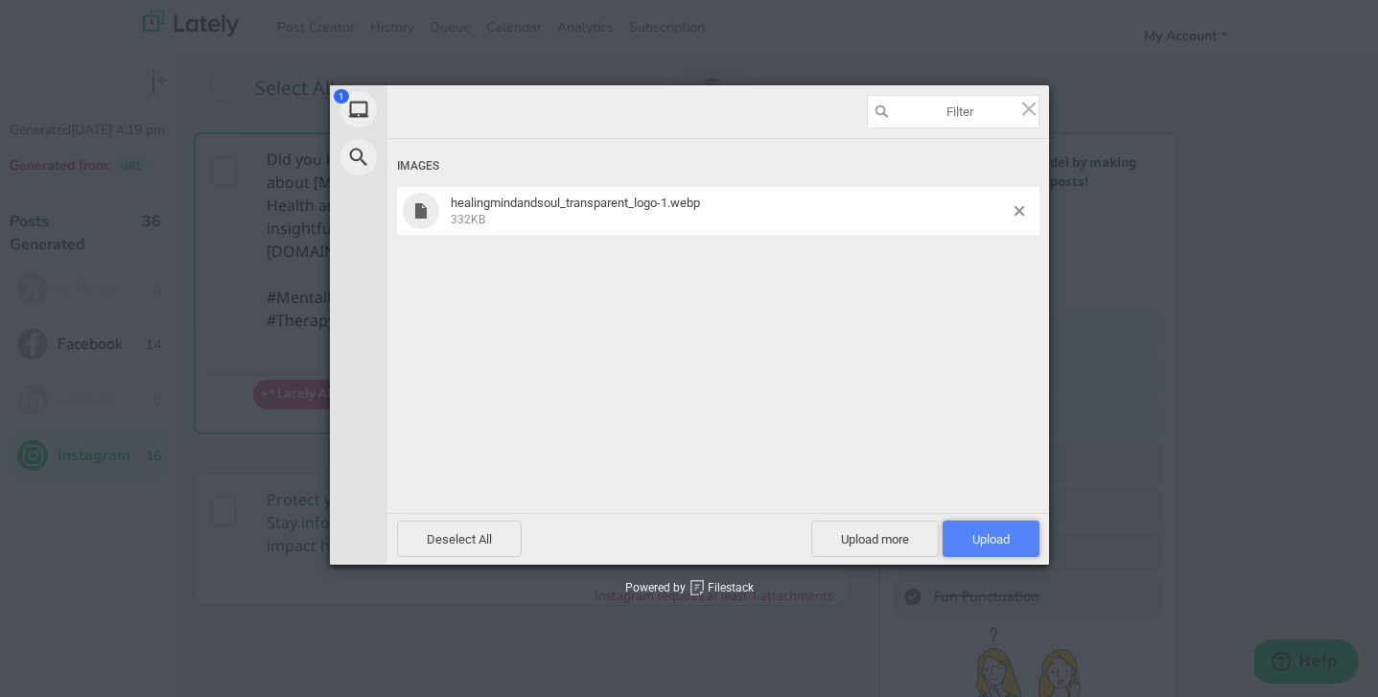
click at [989, 538] on span "Upload 1" at bounding box center [990, 539] width 37 height 14
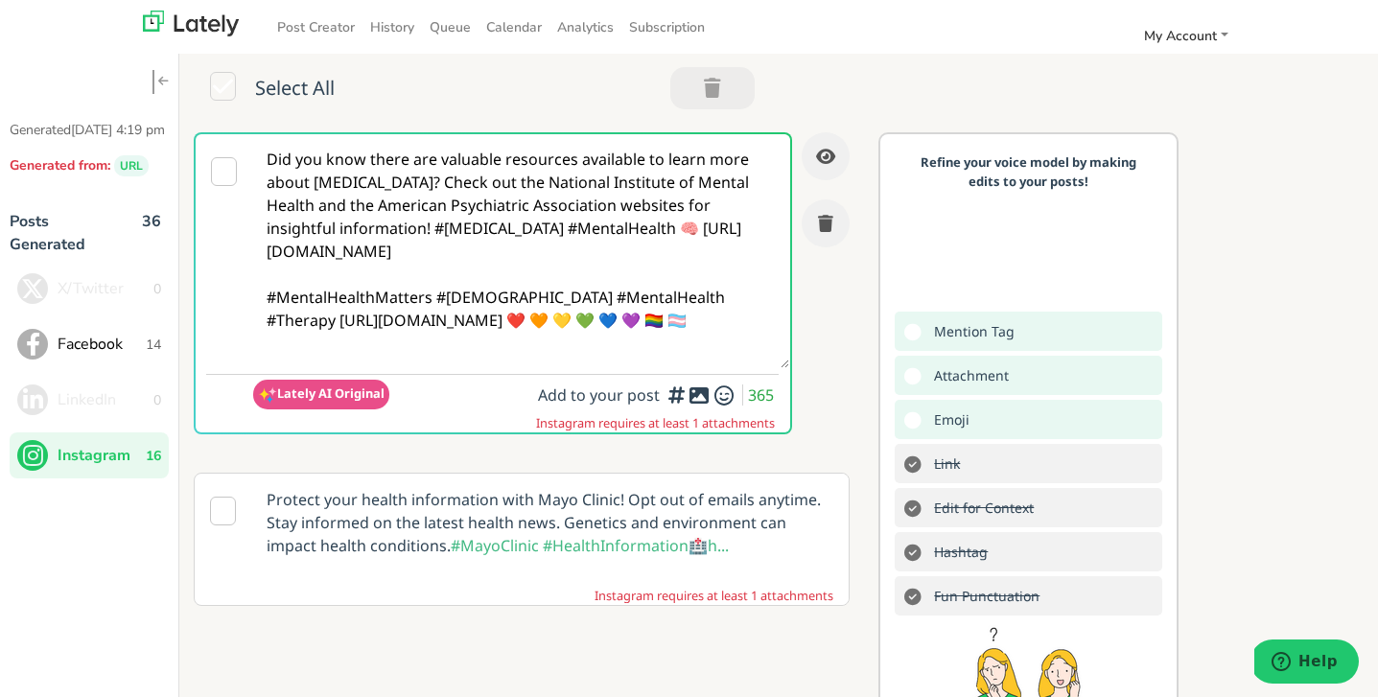
click at [698, 396] on icon at bounding box center [698, 395] width 23 height 1
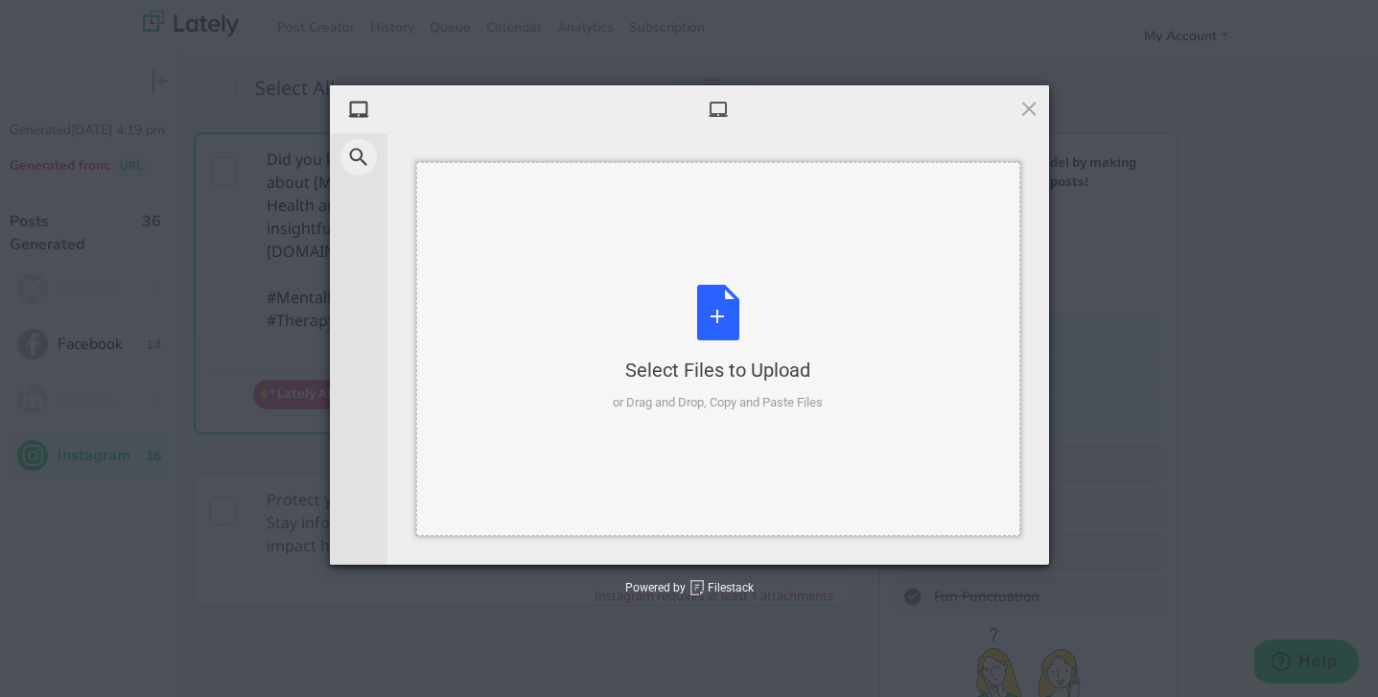
click at [710, 318] on div "Select Files to Upload or Drag and Drop, Copy and Paste Files" at bounding box center [718, 348] width 210 height 127
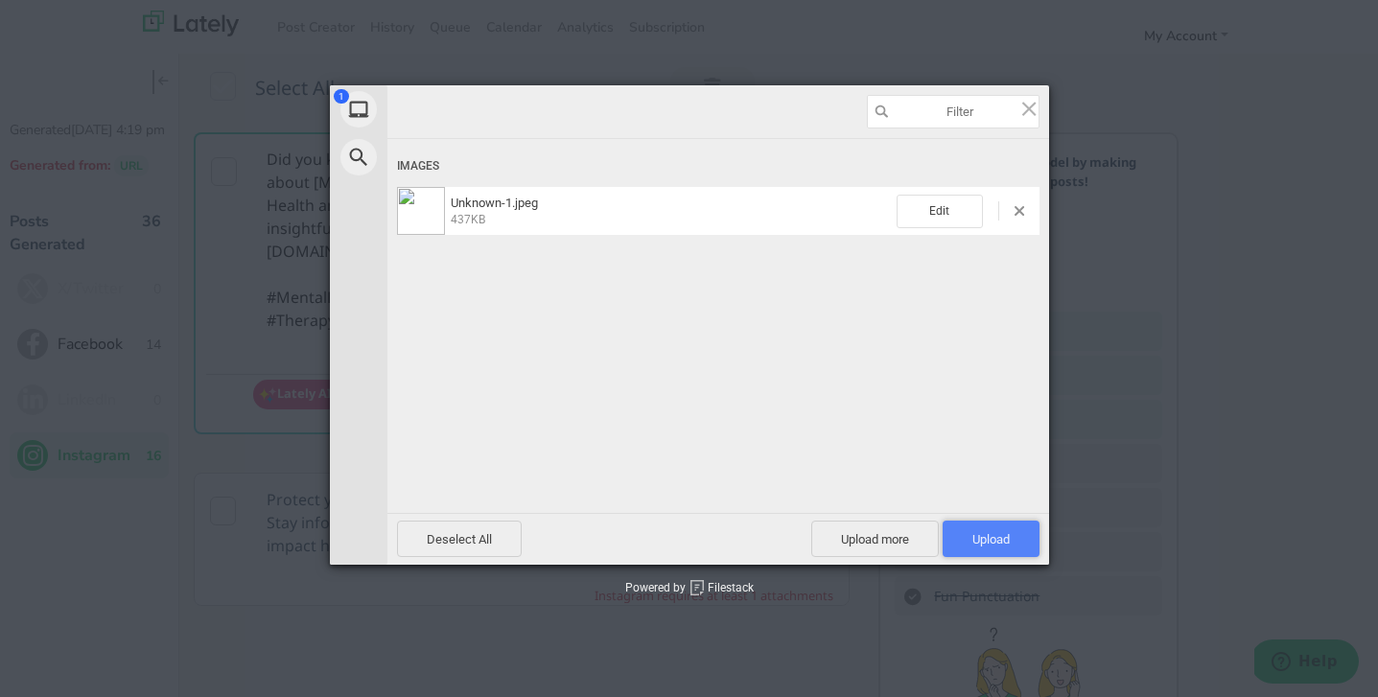
click at [999, 550] on span "Upload 1" at bounding box center [990, 539] width 97 height 36
